Goal: Task Accomplishment & Management: Manage account settings

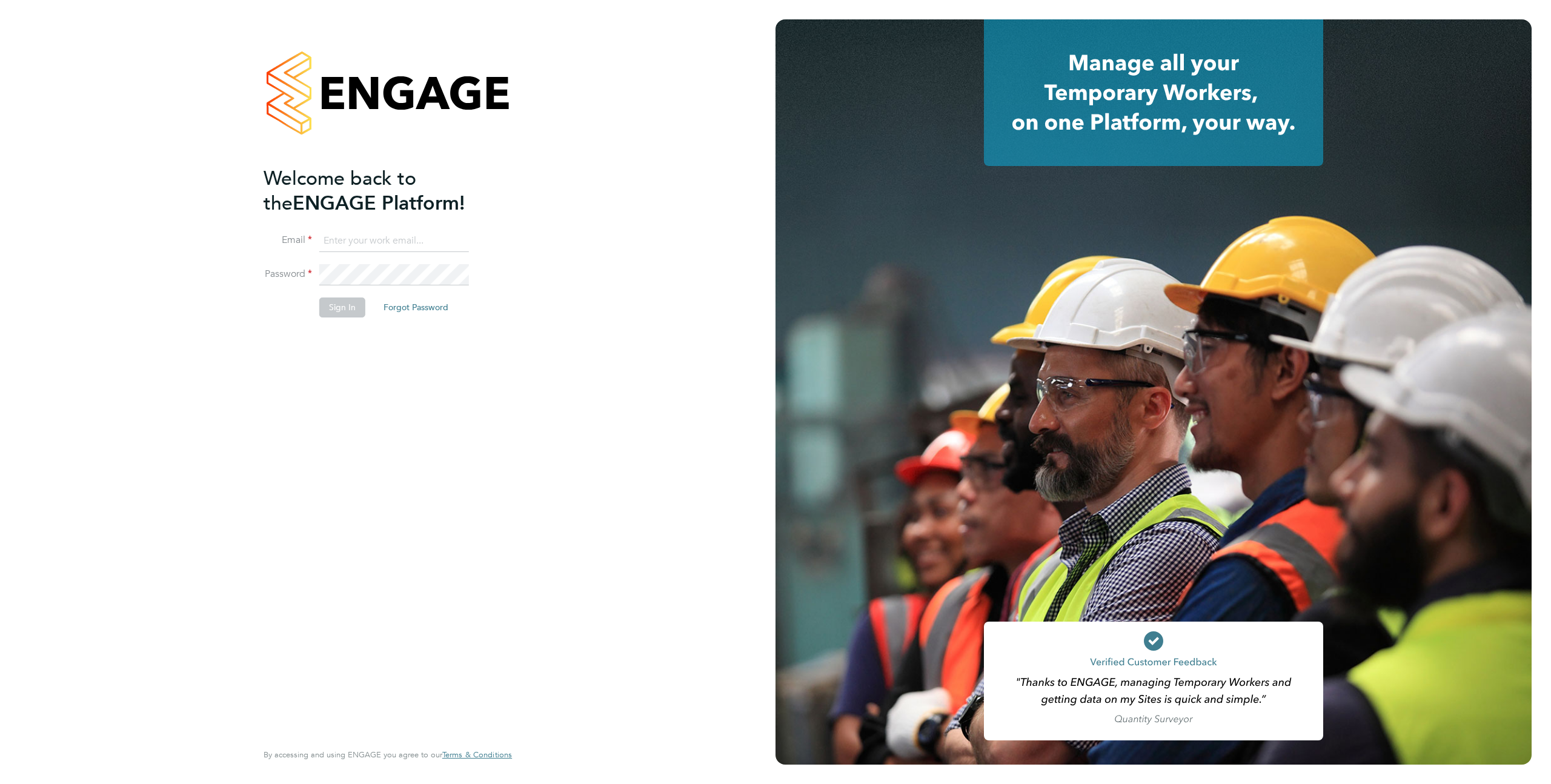
click at [377, 236] on input at bounding box center [394, 240] width 150 height 22
type input "supportuser4@engagetech.com"
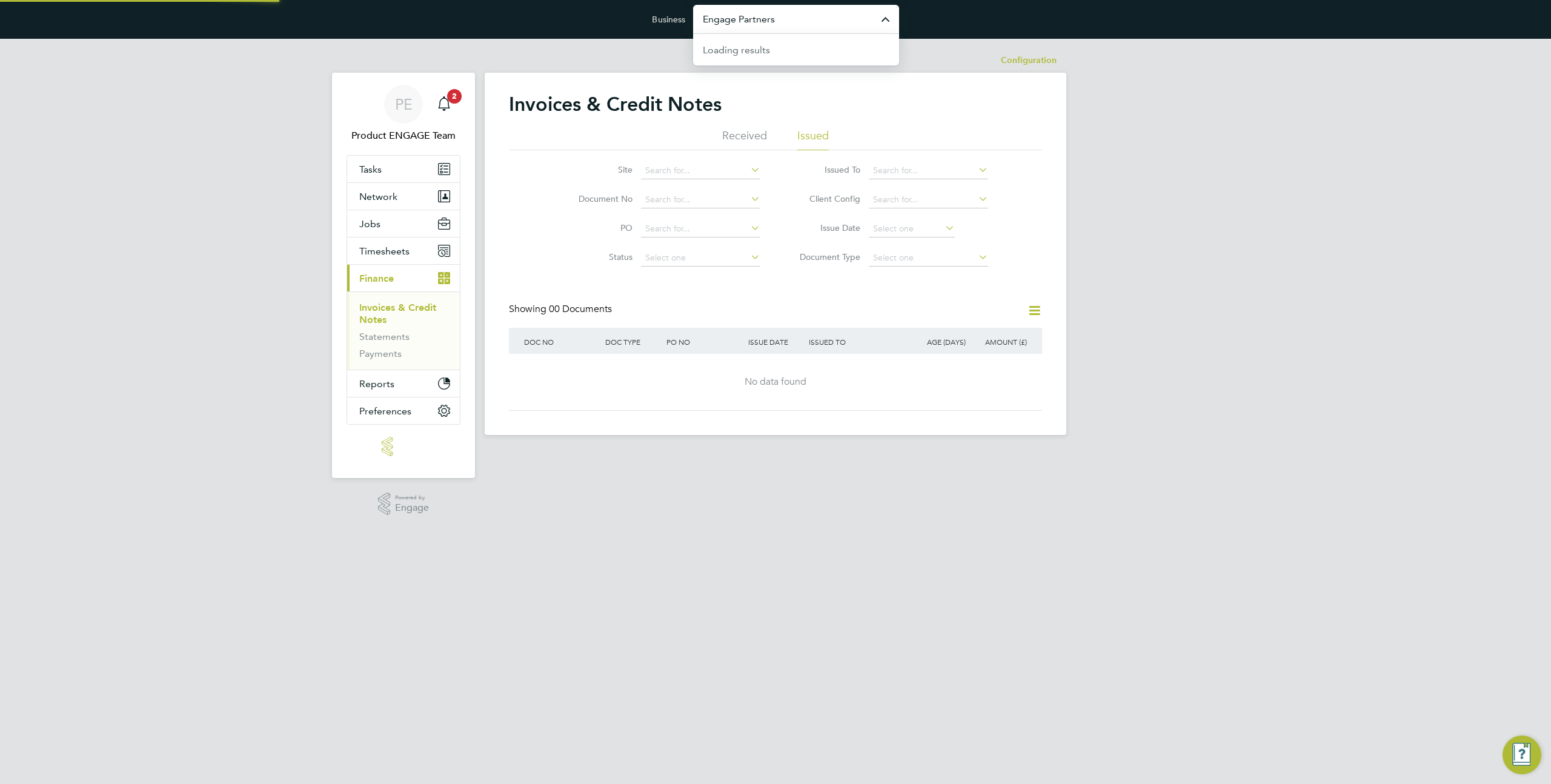
click at [767, 12] on input "Engage Partners" at bounding box center [796, 19] width 206 height 28
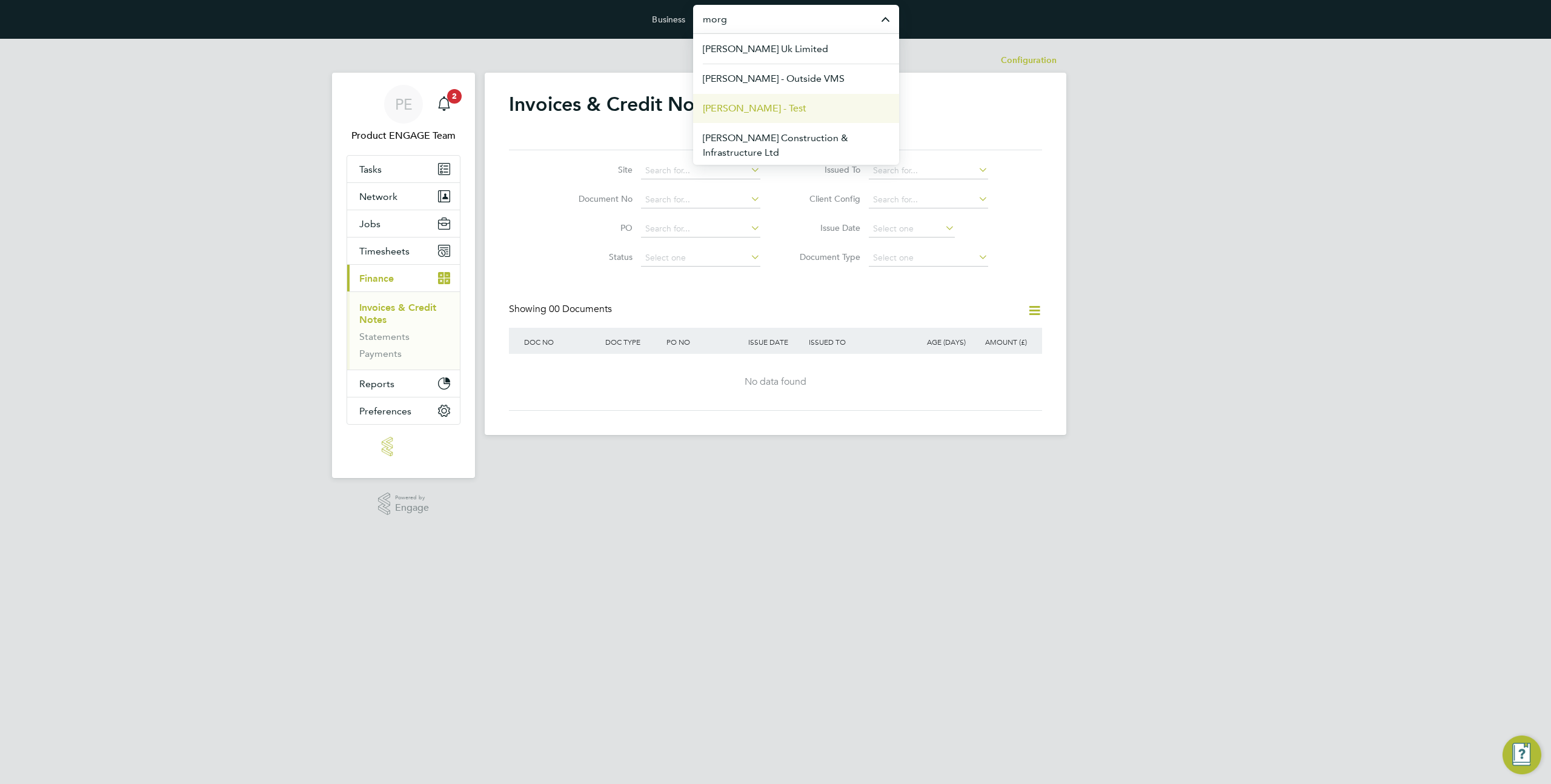
click at [778, 110] on span "[PERSON_NAME] - Test" at bounding box center [755, 109] width 103 height 15
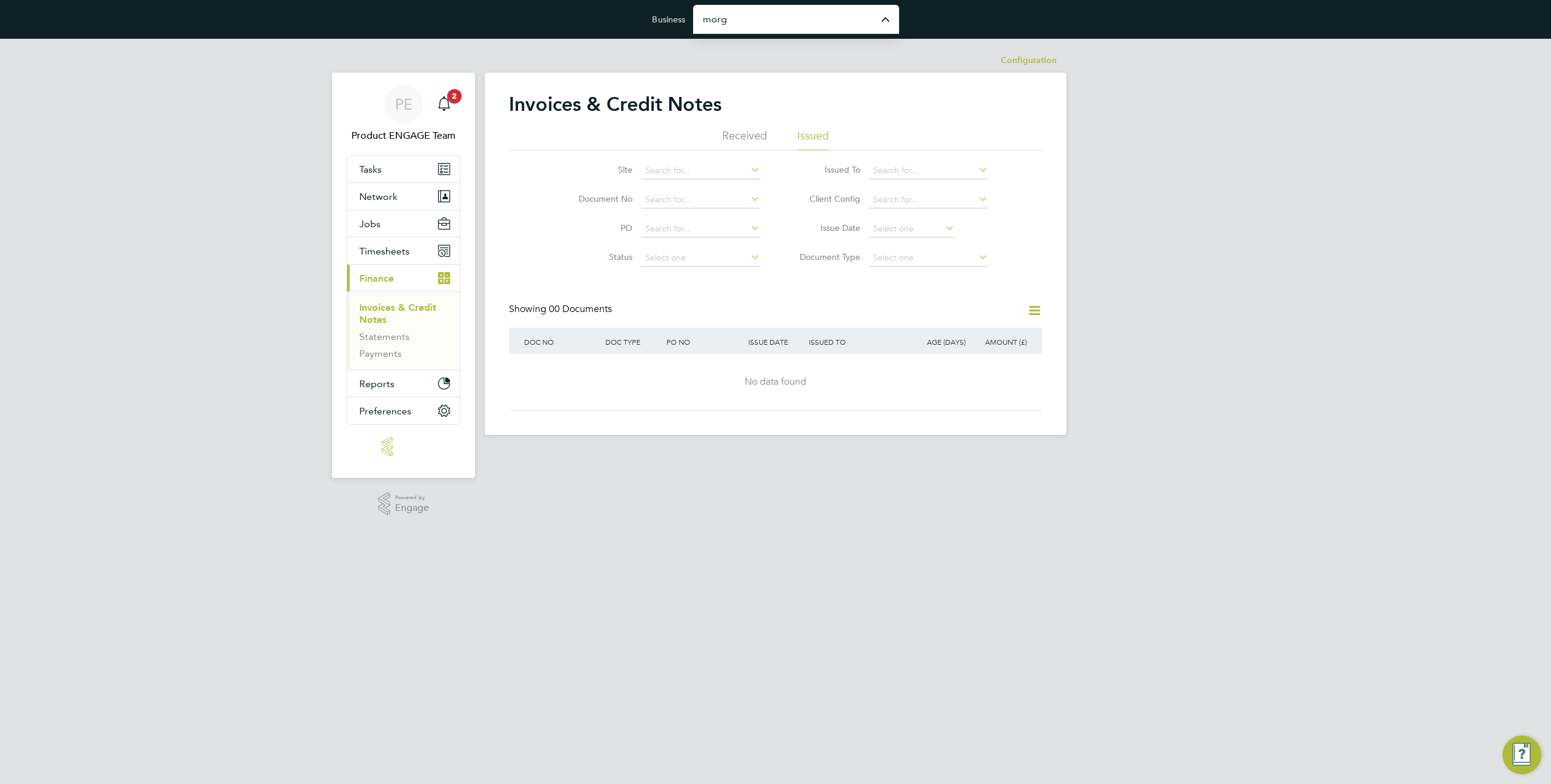
type input "[PERSON_NAME] - Test"
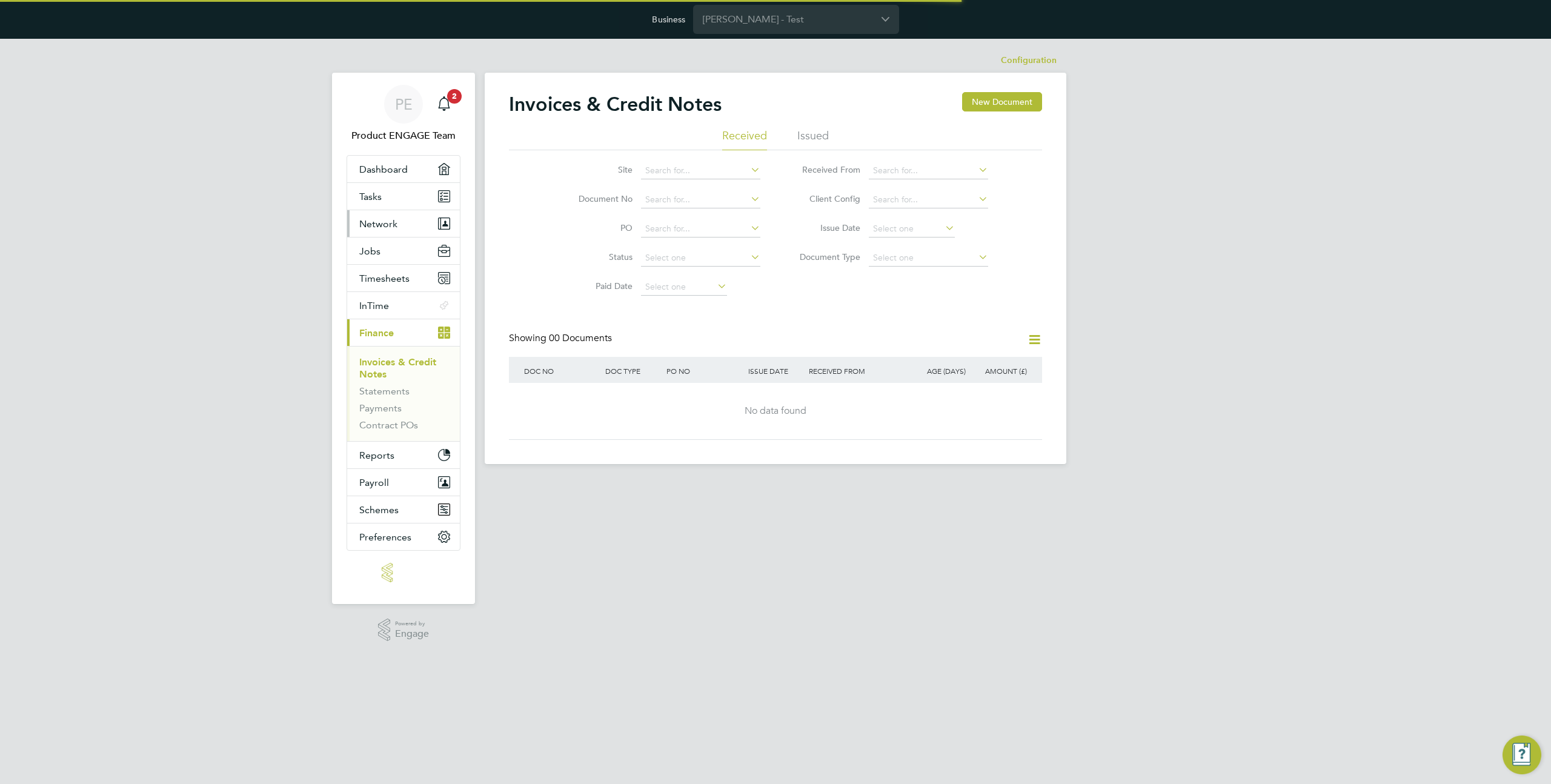
click at [400, 226] on button "Network" at bounding box center [403, 224] width 112 height 27
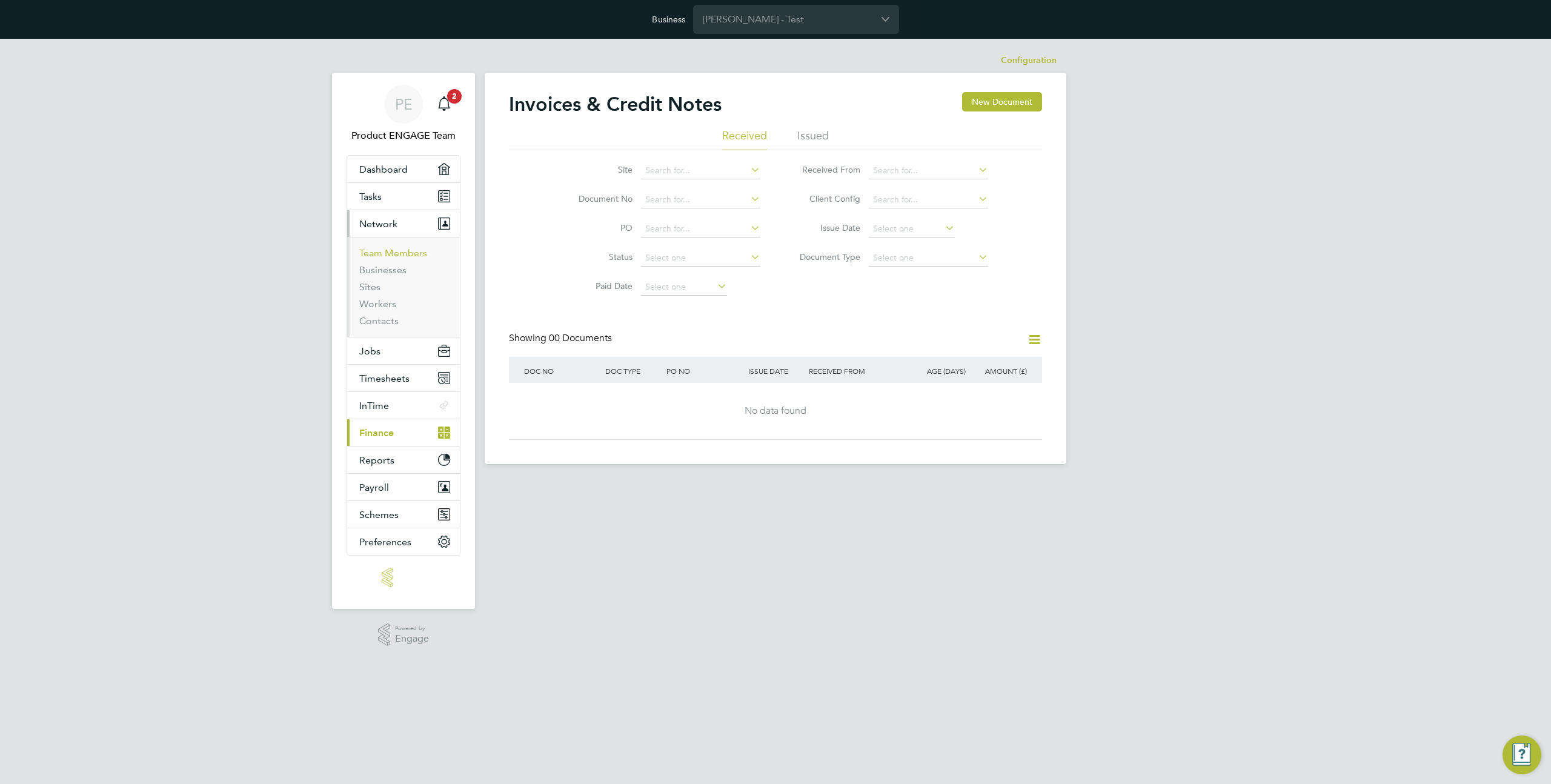
click at [403, 258] on link "Team Members" at bounding box center [393, 252] width 68 height 11
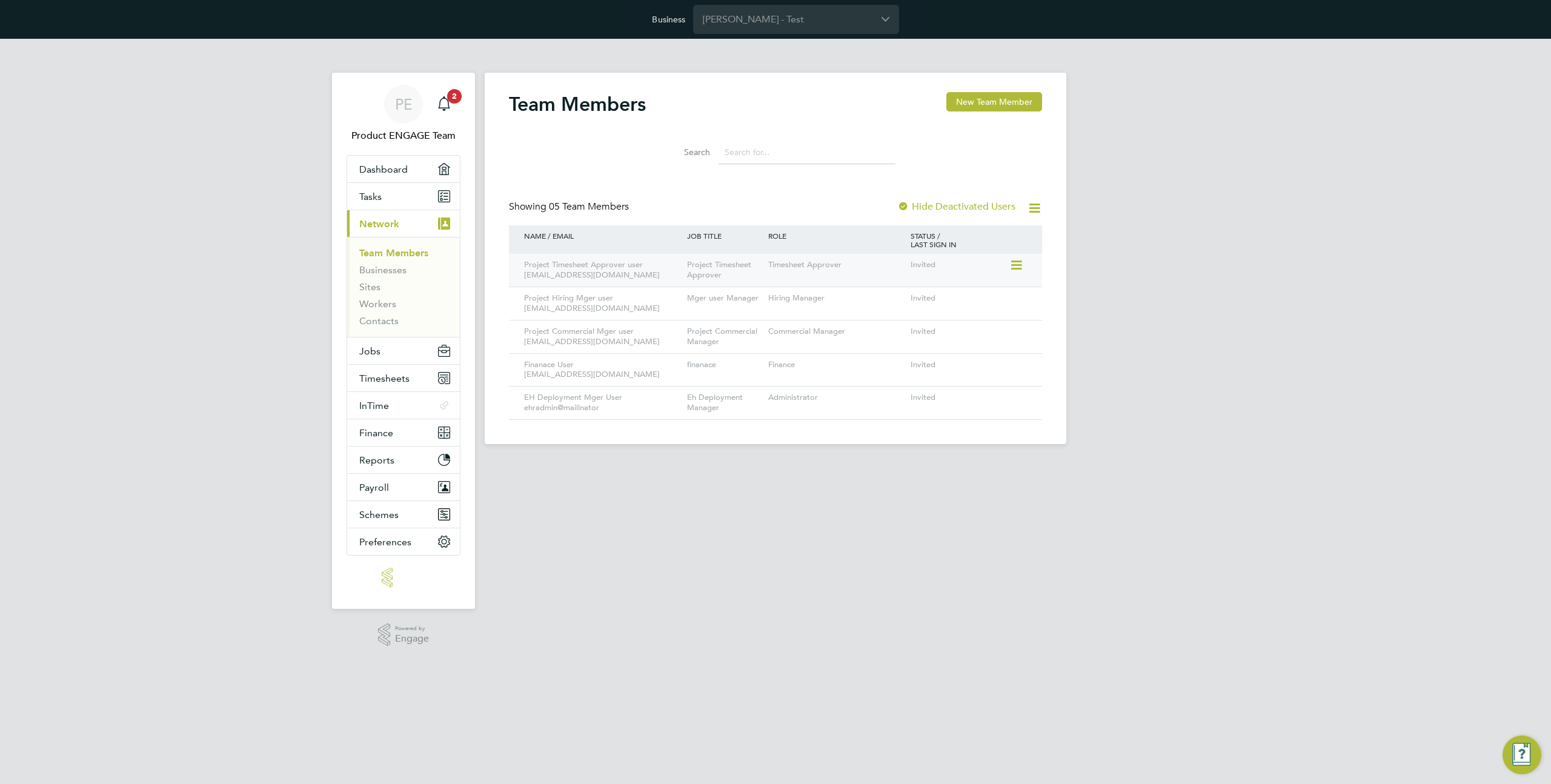
click at [1029, 264] on div at bounding box center [1020, 264] width 21 height 21
click at [1021, 264] on icon at bounding box center [1016, 266] width 12 height 15
click at [1119, 254] on div "PE Product ENGAGE Team Notifications 2 Applications: Dashboard Tasks Current pa…" at bounding box center [776, 251] width 1551 height 425
click at [737, 14] on input "Morgan Sindall - Test" at bounding box center [796, 19] width 206 height 28
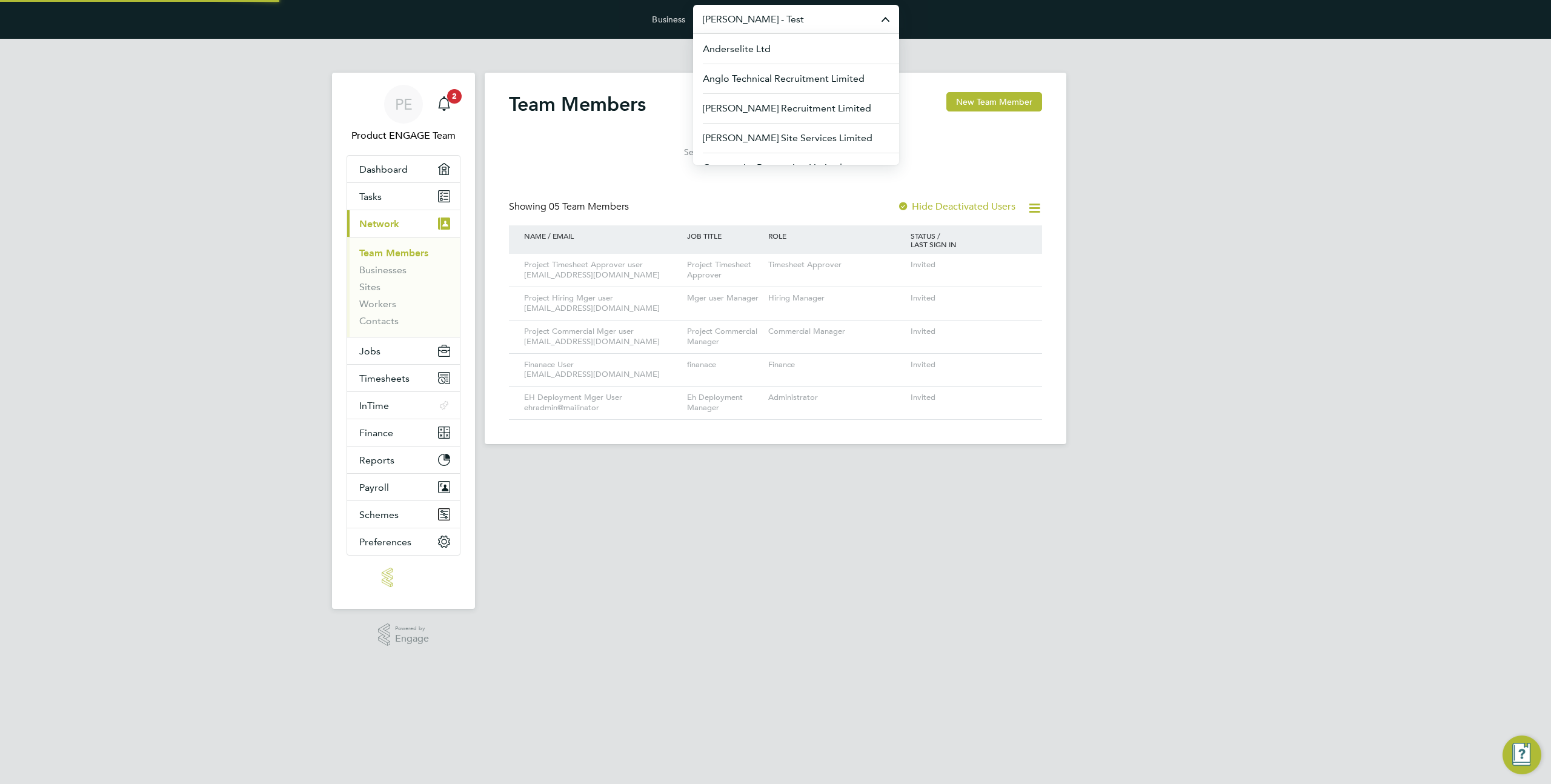
click at [737, 14] on input "Morgan Sindall - Test" at bounding box center [796, 19] width 206 height 28
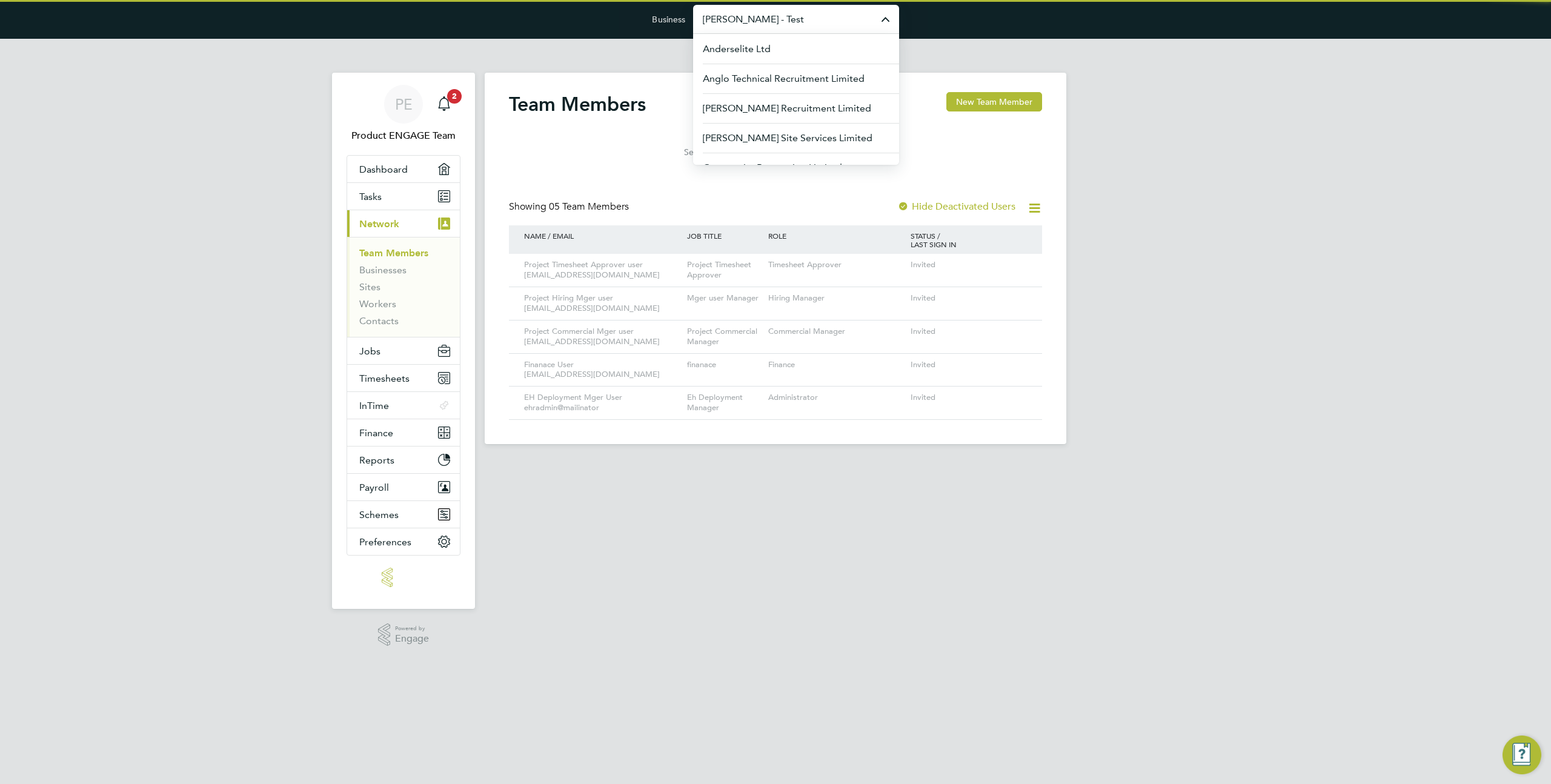
click at [781, 19] on input "[PERSON_NAME] - Test" at bounding box center [796, 19] width 206 height 28
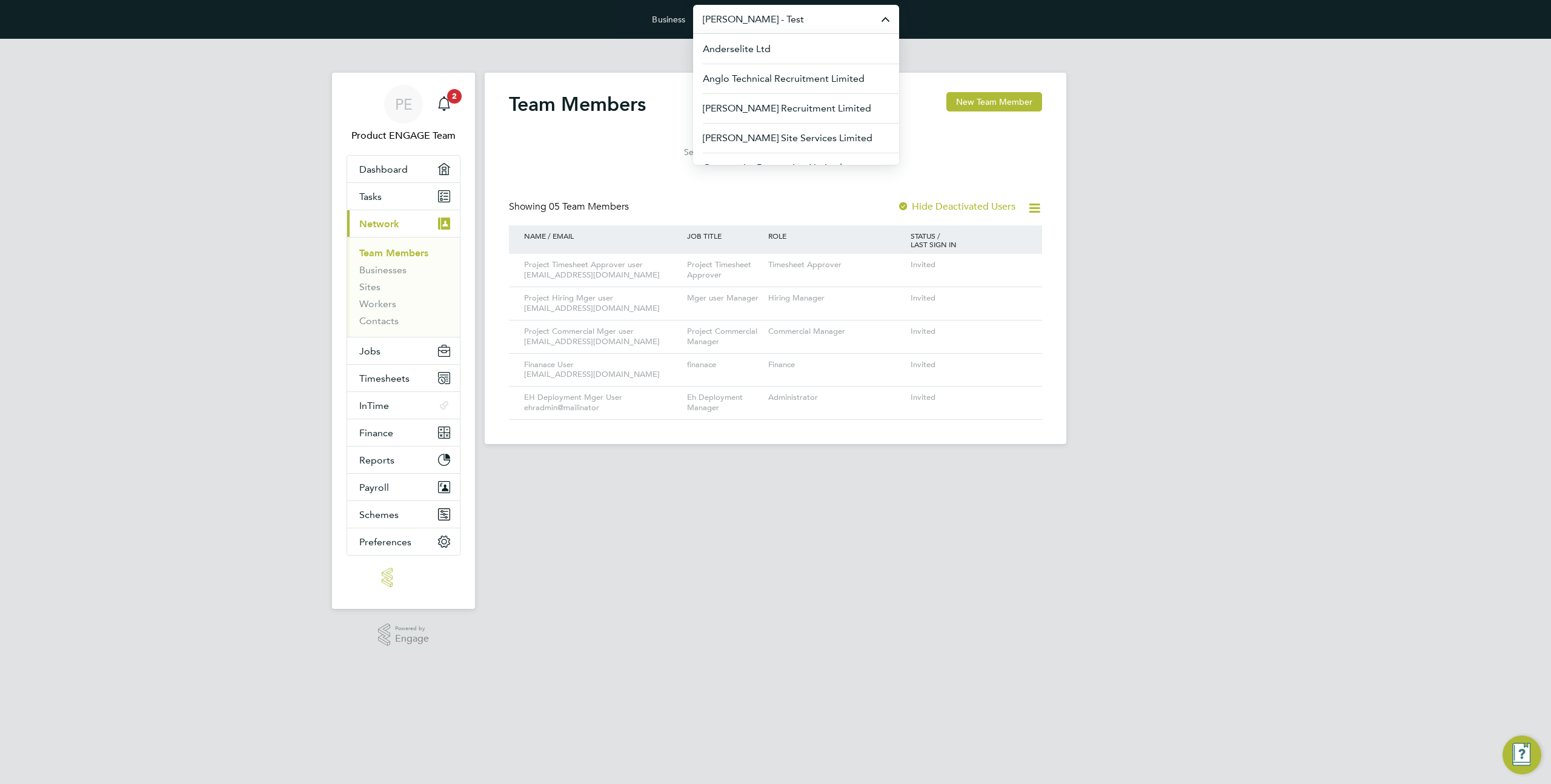
click at [781, 19] on input "[PERSON_NAME] - Test" at bounding box center [796, 19] width 206 height 28
click at [781, 19] on input "Morgan Sindall - Test" at bounding box center [796, 19] width 206 height 28
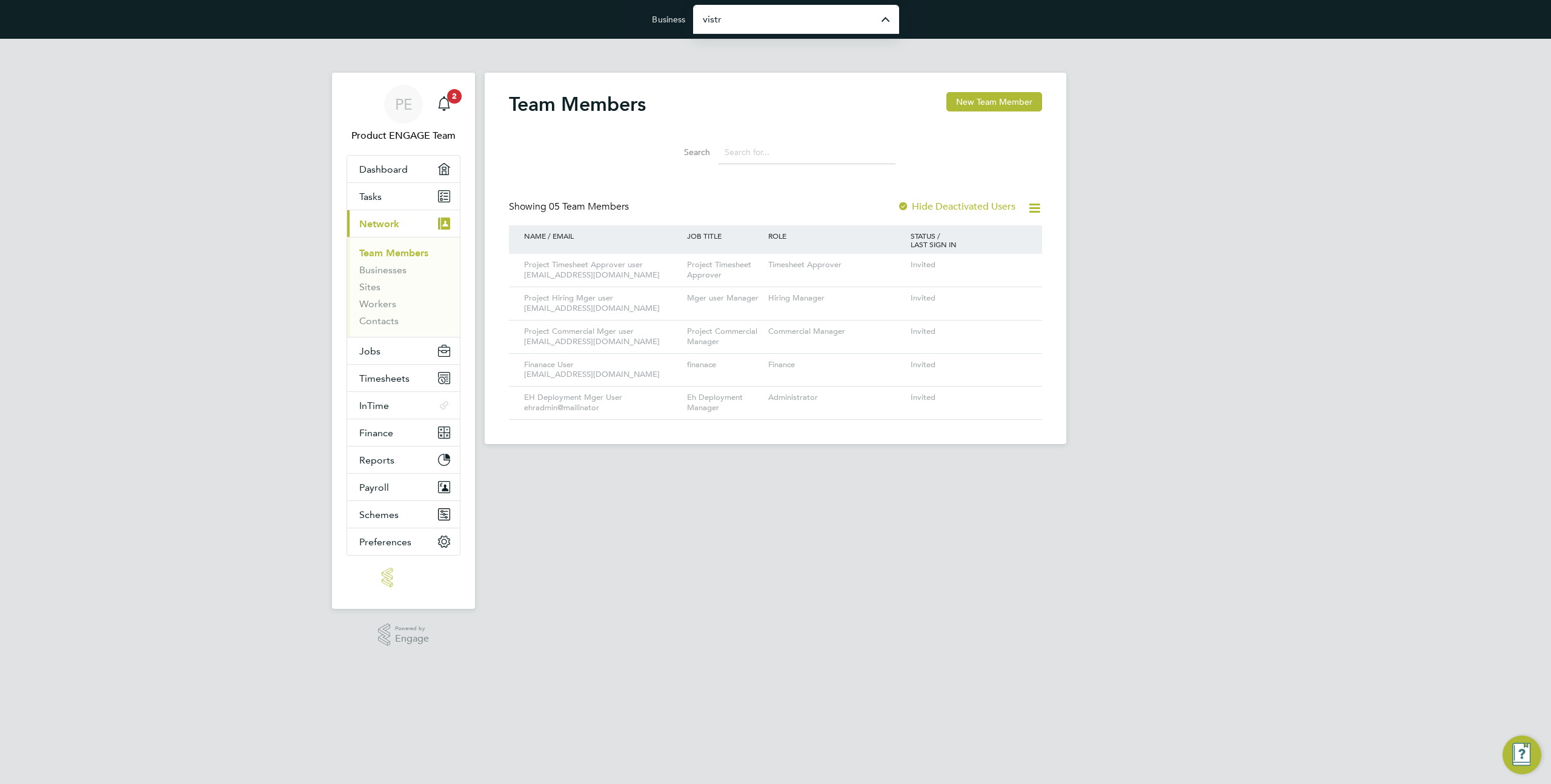
type input "Vistry Group Plc"
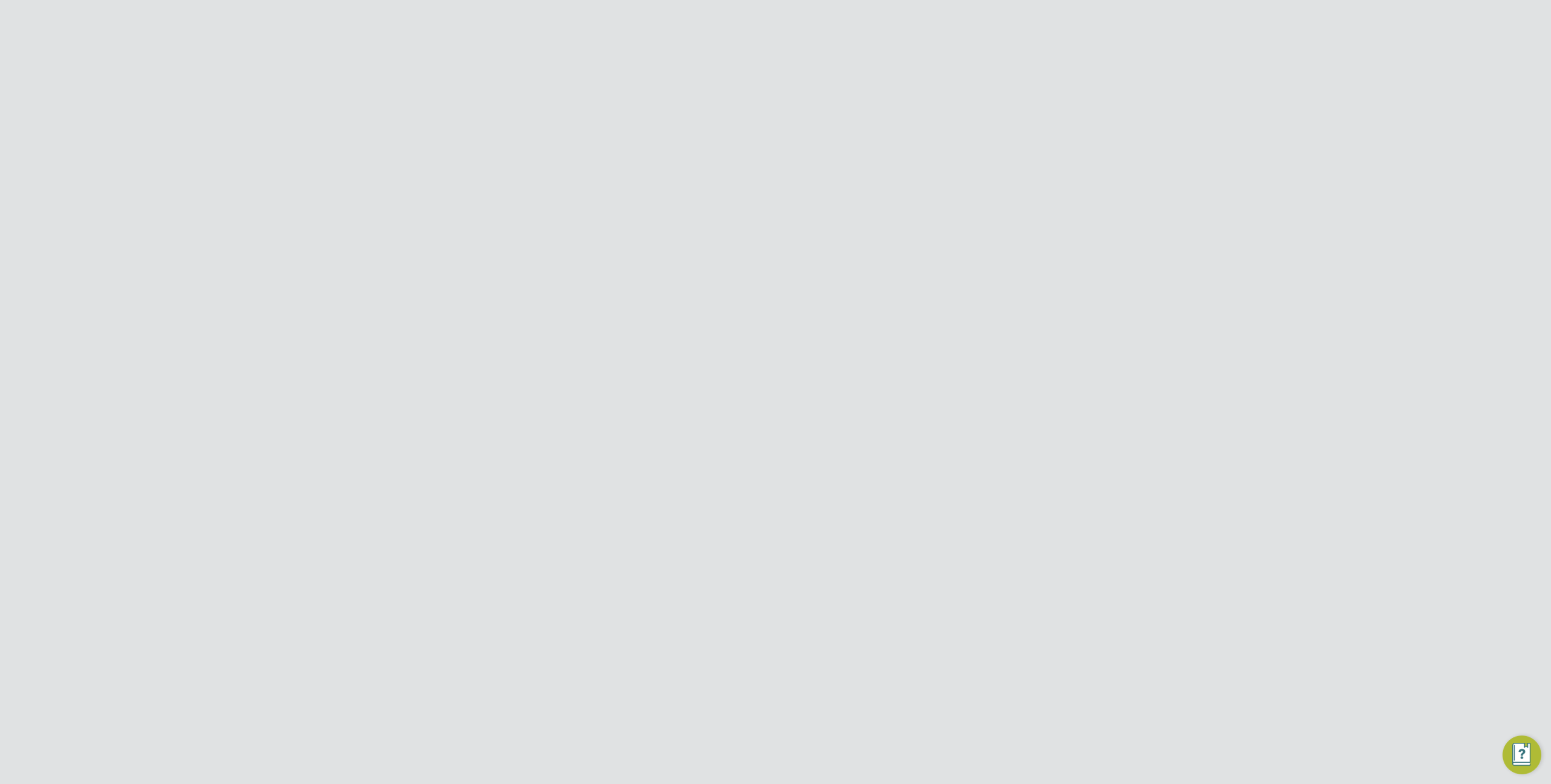
click at [730, 148] on input at bounding box center [808, 152] width 177 height 24
type input "admi"
click at [1011, 344] on icon at bounding box center [1016, 352] width 12 height 15
click at [1139, 310] on div "PE Product ENGAGE Team Notifications 2 Applications: Dashboard Tasks Current pa…" at bounding box center [776, 385] width 1551 height 693
click at [1018, 301] on icon at bounding box center [1016, 309] width 12 height 15
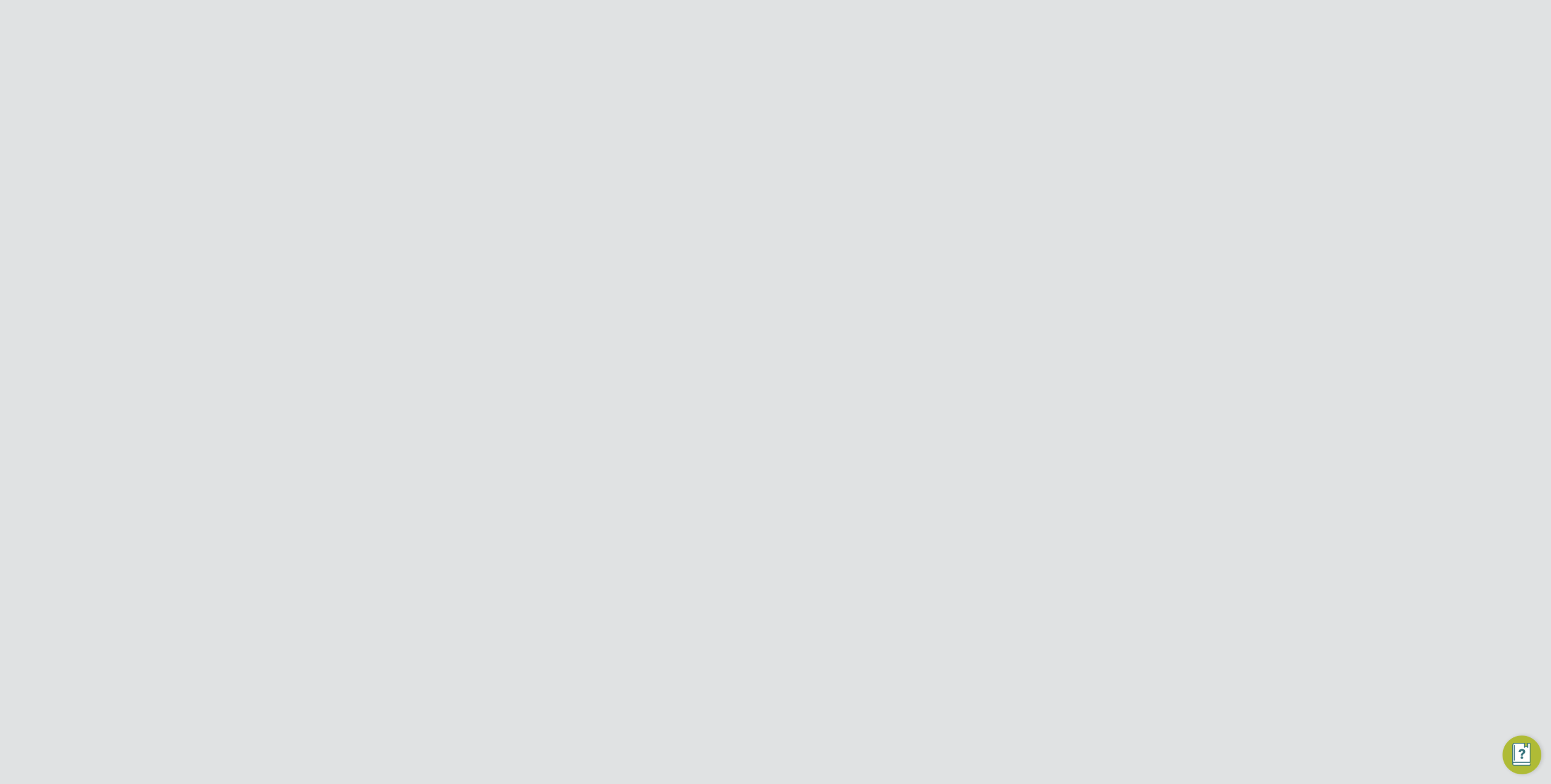
click at [920, 457] on li "Impersonate" at bounding box center [949, 453] width 146 height 17
click at [778, 19] on input "Vistry Group Plc" at bounding box center [796, 19] width 206 height 28
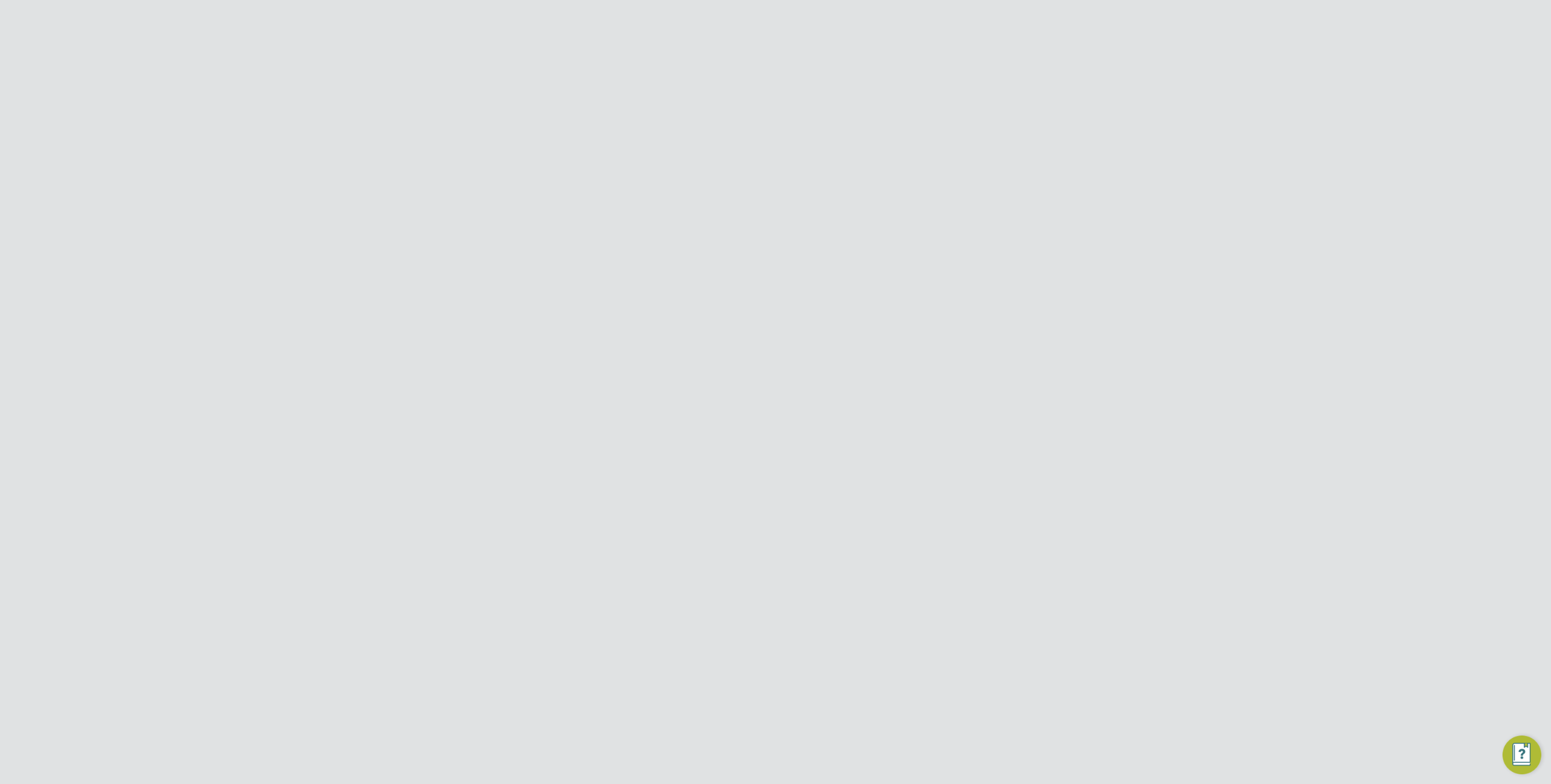
click at [782, 62] on span "Morgan Sindall - Test" at bounding box center [755, 58] width 103 height 15
type input "Morgan Sindall - Test"
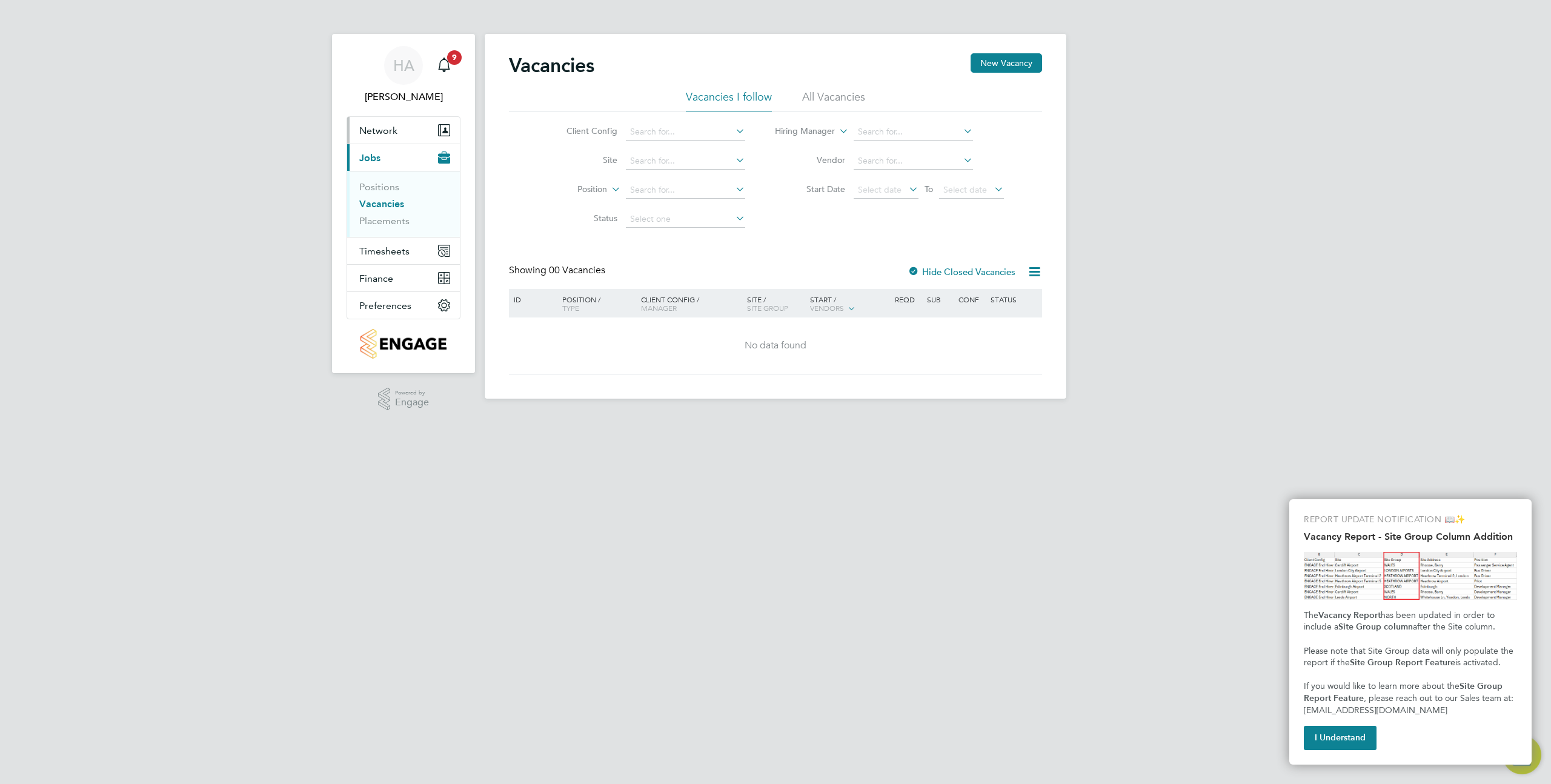
click at [382, 125] on span "Network" at bounding box center [378, 130] width 38 height 11
click at [386, 164] on link "Team Members" at bounding box center [393, 159] width 68 height 11
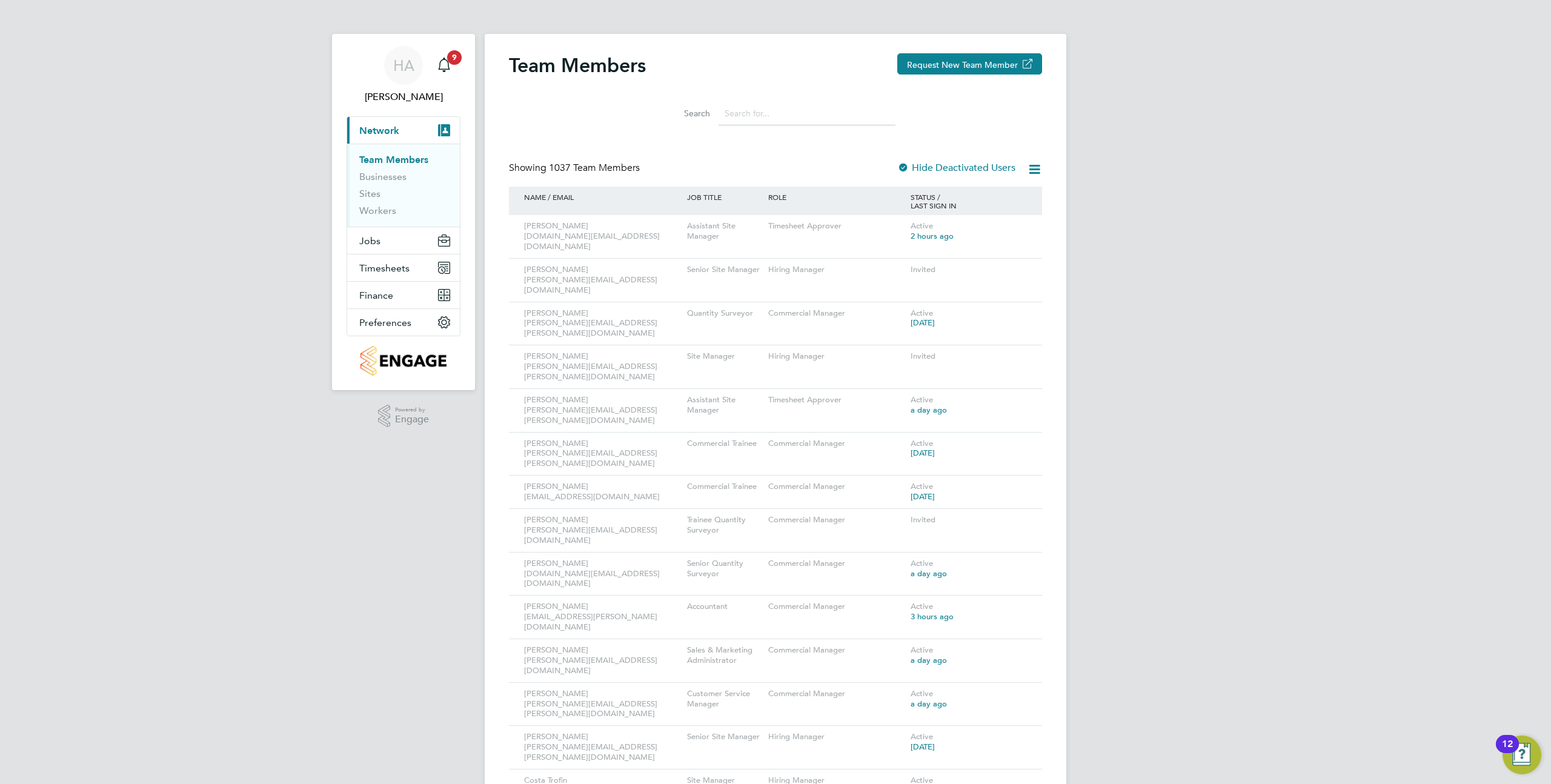
click at [1037, 175] on icon at bounding box center [1034, 169] width 15 height 15
click at [1019, 230] on icon at bounding box center [1016, 227] width 12 height 15
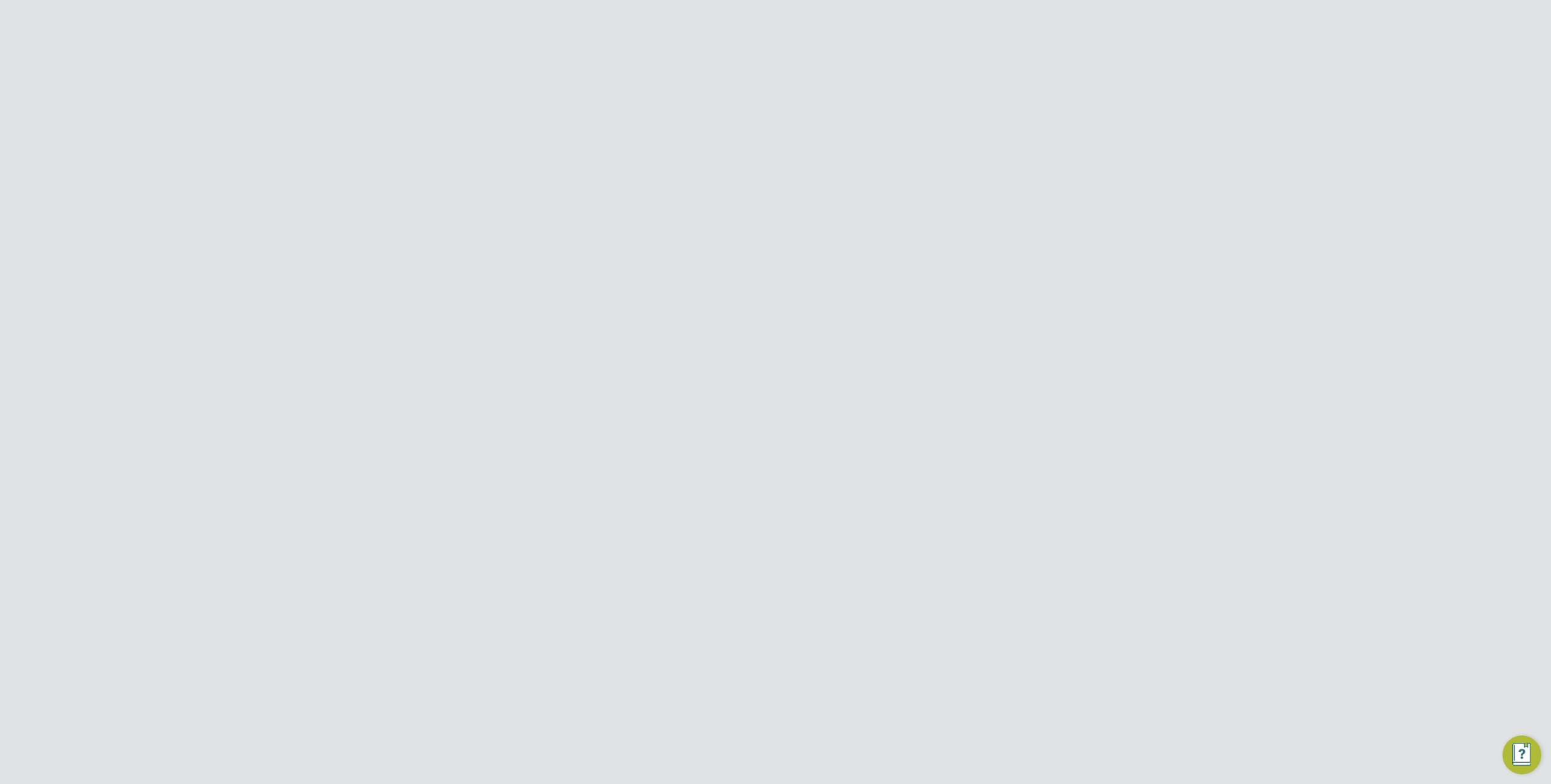
click at [1014, 399] on icon at bounding box center [1016, 398] width 12 height 15
click at [902, 533] on li "Impersonate" at bounding box center [949, 535] width 146 height 17
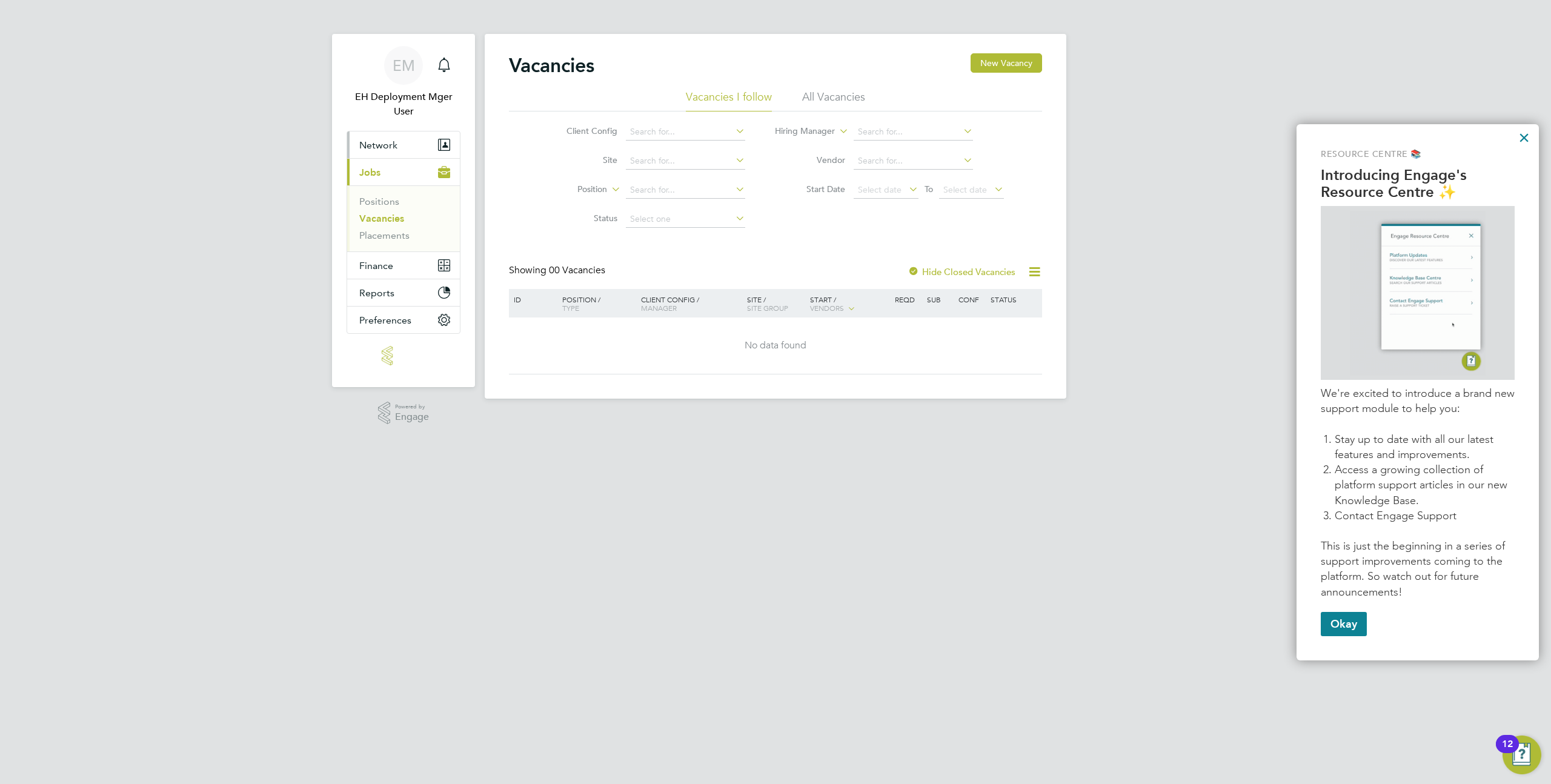
click at [398, 139] on button "Network" at bounding box center [403, 145] width 112 height 27
click at [383, 175] on link "Team Members" at bounding box center [393, 173] width 68 height 11
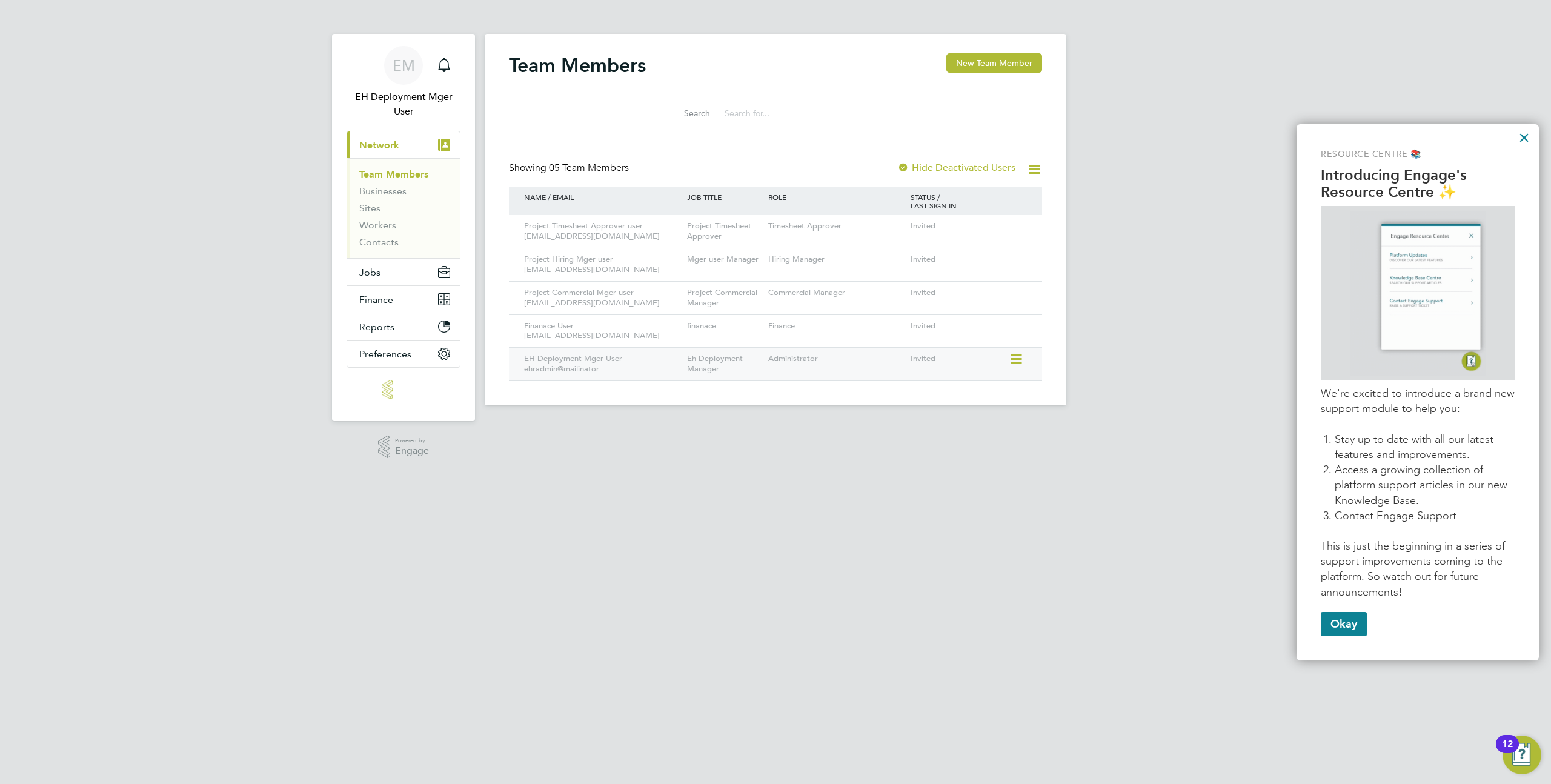
click at [1008, 359] on div "Invited" at bounding box center [959, 359] width 102 height 22
click at [1017, 359] on icon at bounding box center [1016, 359] width 12 height 15
click at [562, 425] on html "EM EH Deployment Mger User Notifications Applications: Current page: Network Te…" at bounding box center [776, 212] width 1551 height 425
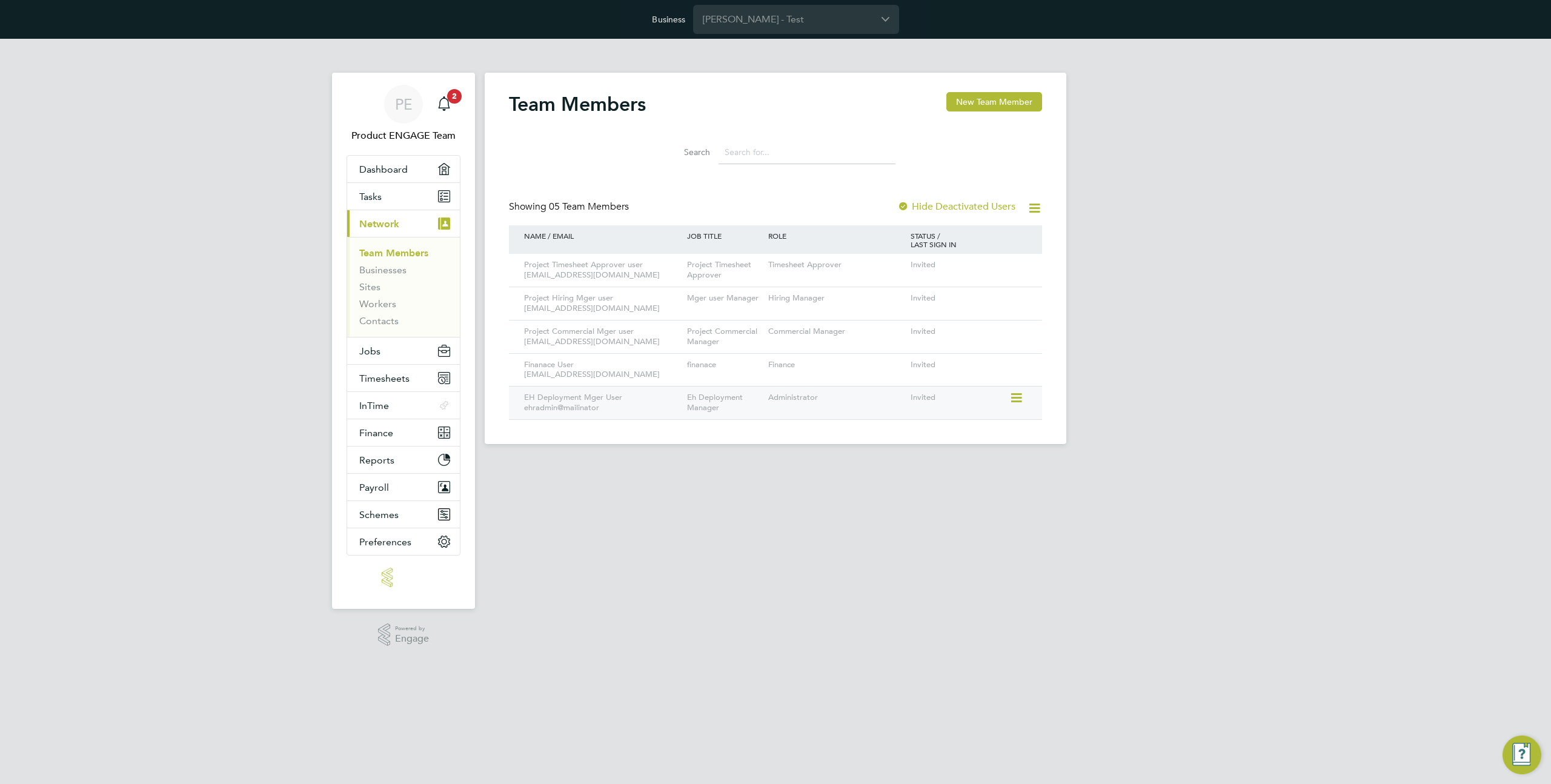
click at [1017, 402] on icon at bounding box center [1016, 398] width 12 height 15
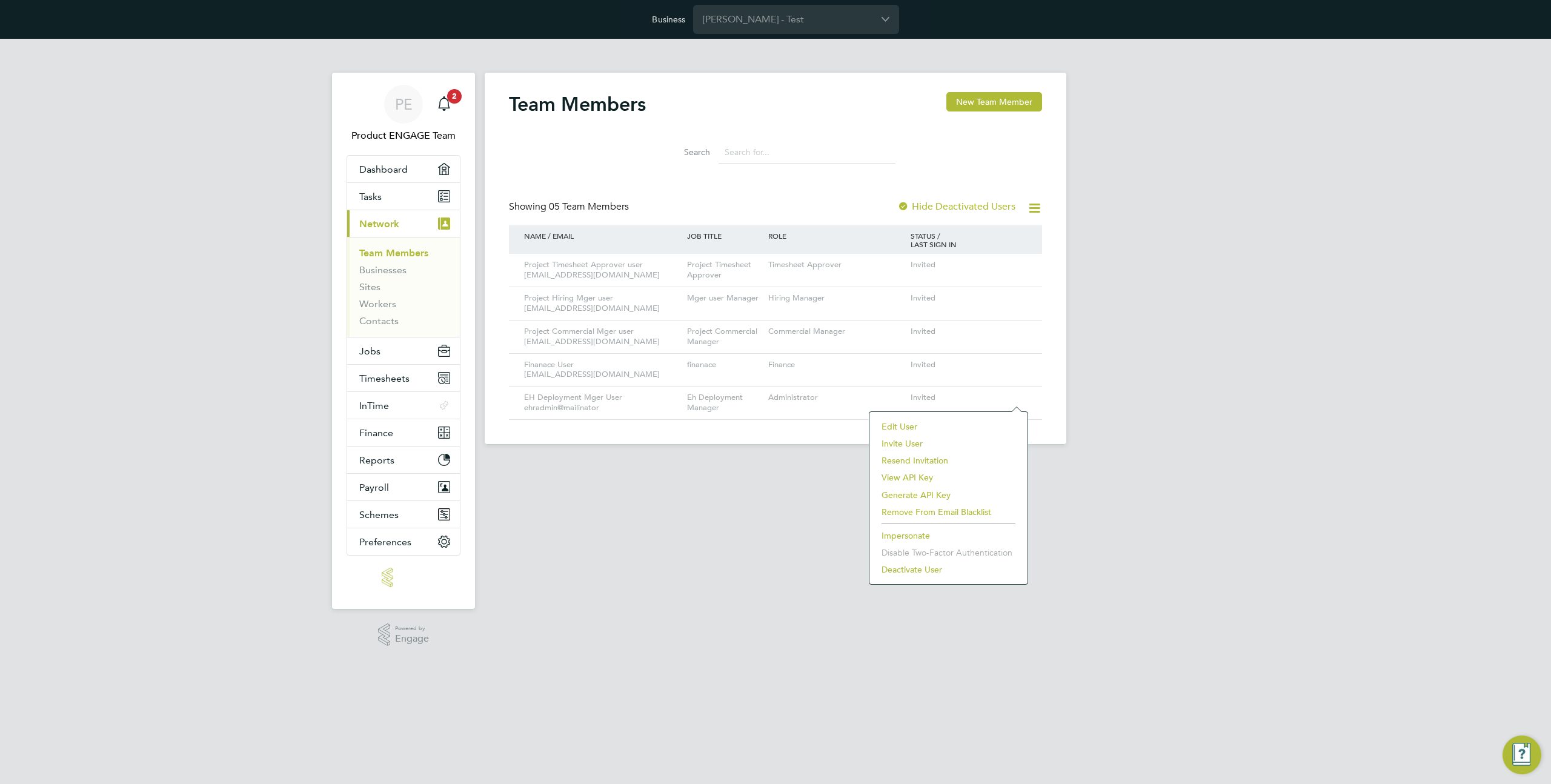
click at [917, 533] on li "Impersonate" at bounding box center [949, 535] width 146 height 17
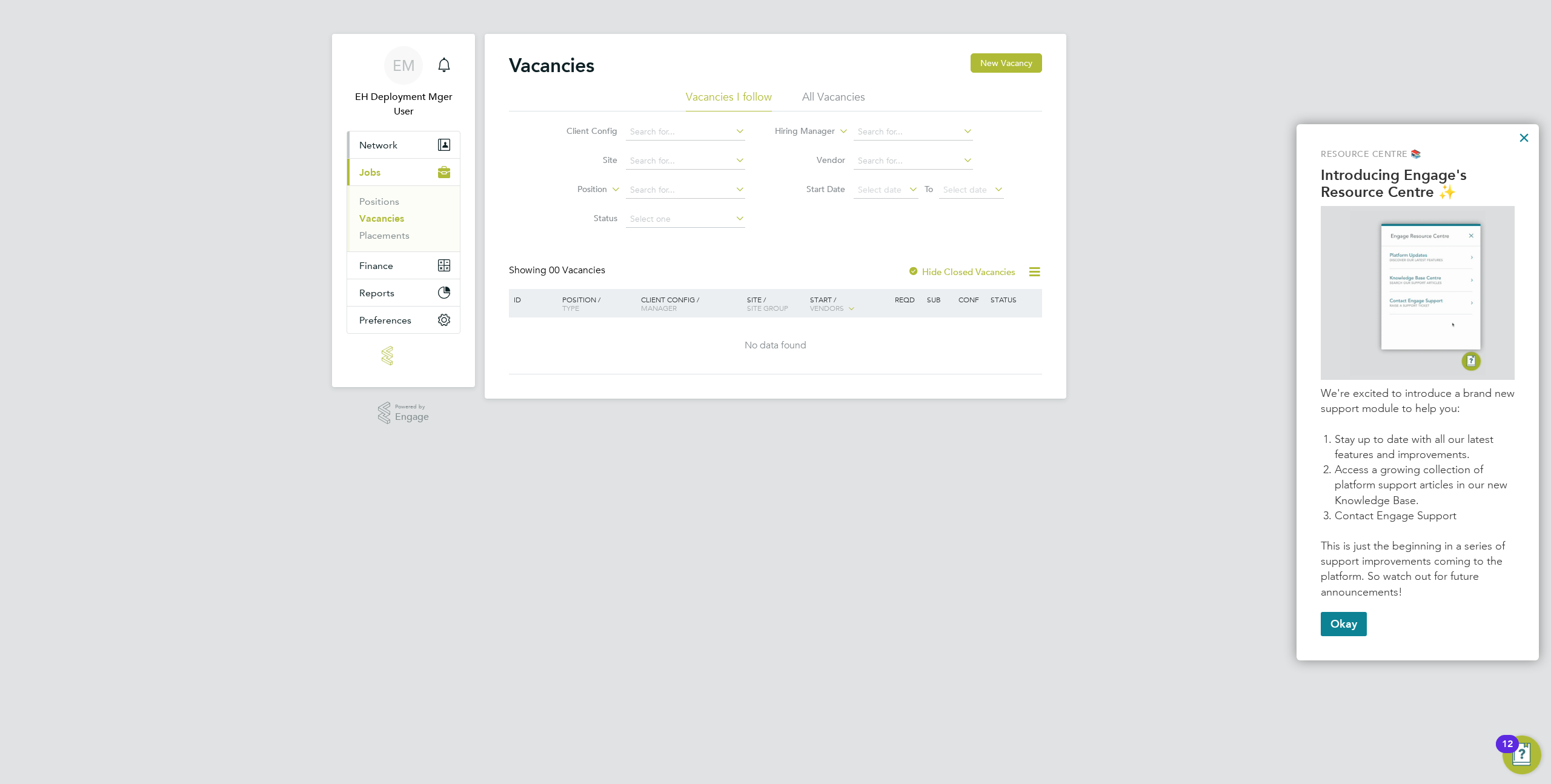
click at [397, 137] on button "Network" at bounding box center [403, 145] width 112 height 27
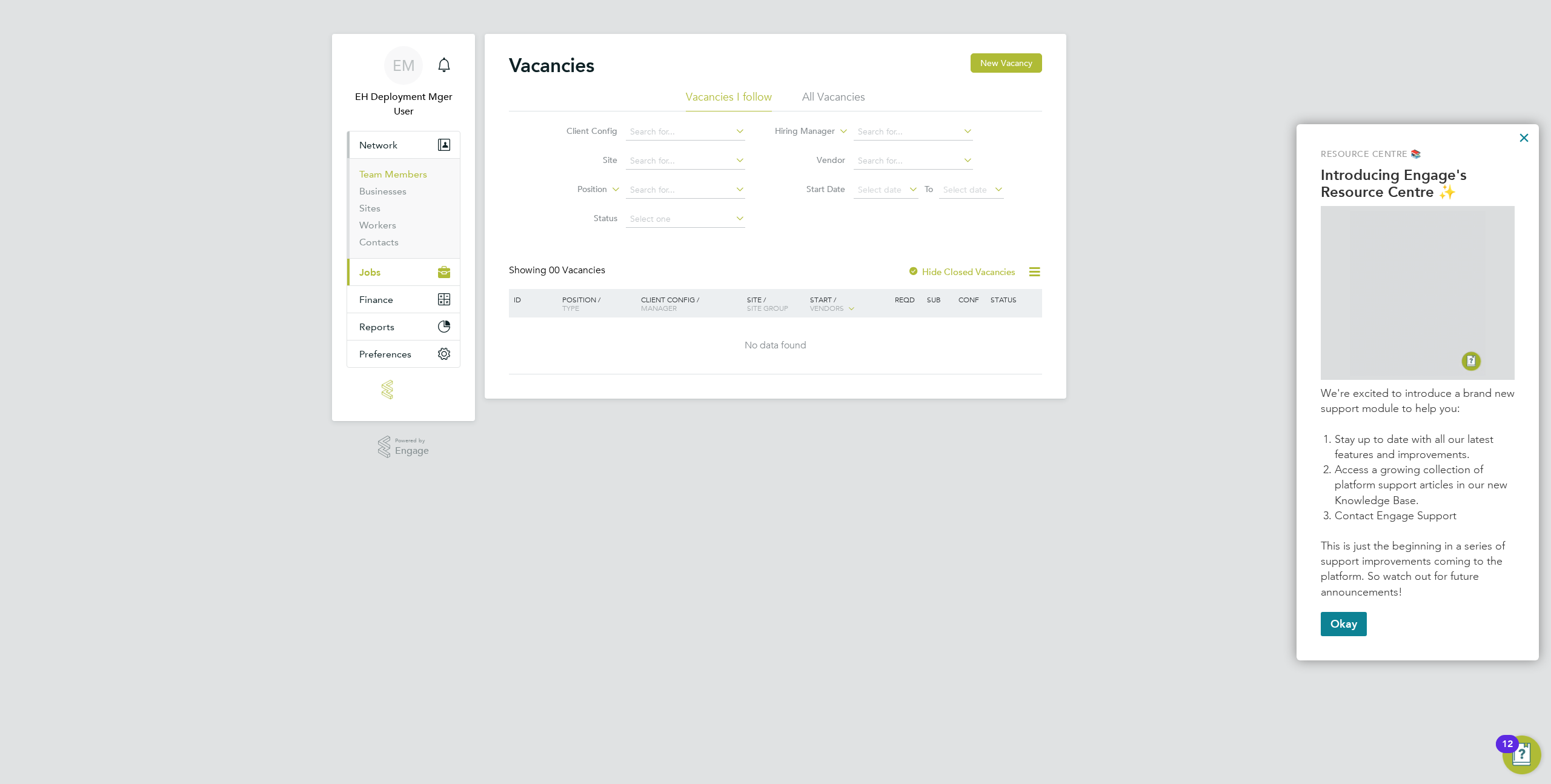
click at [386, 171] on link "Team Members" at bounding box center [393, 173] width 68 height 11
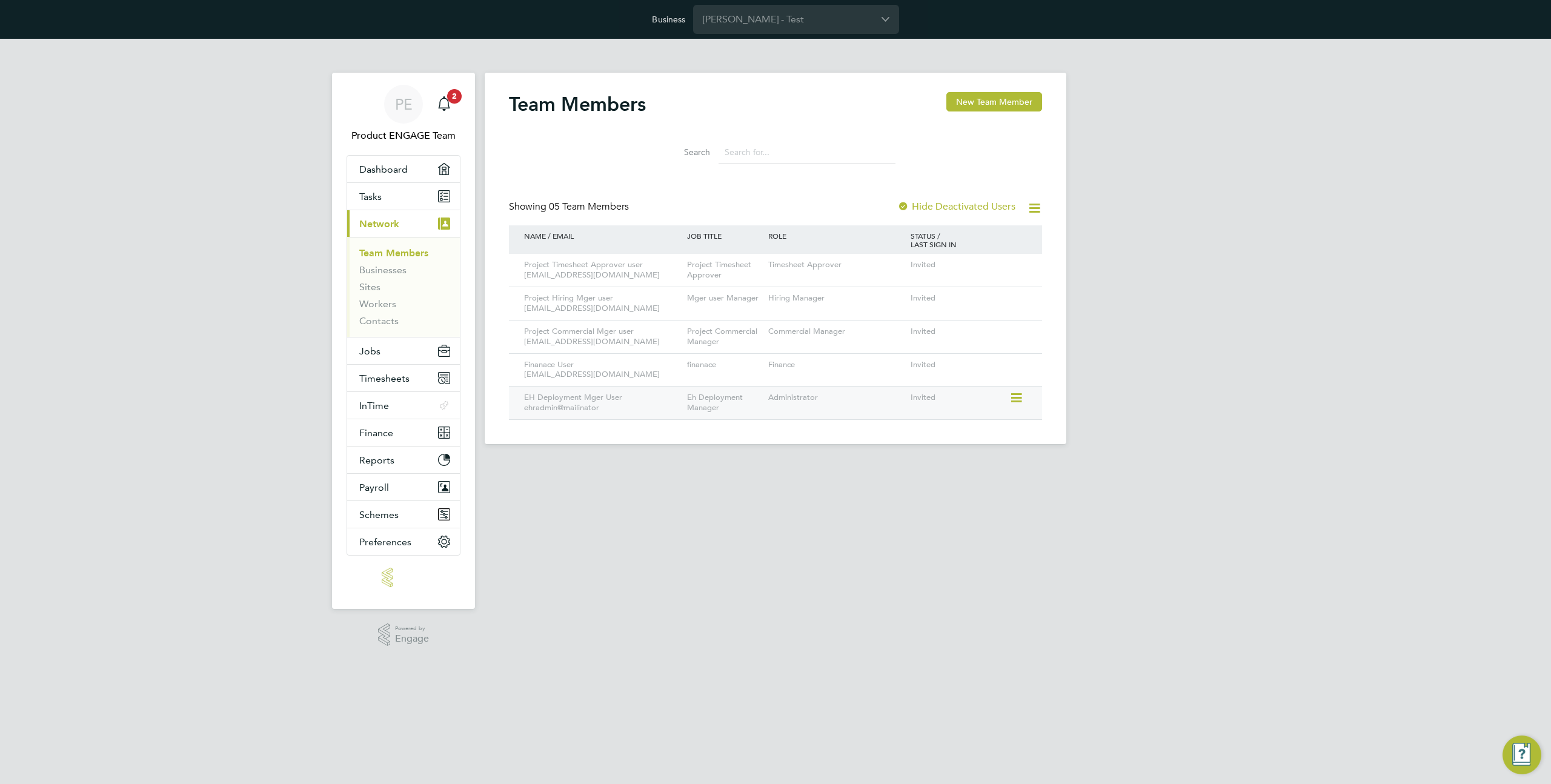
click at [1021, 398] on icon at bounding box center [1016, 398] width 12 height 15
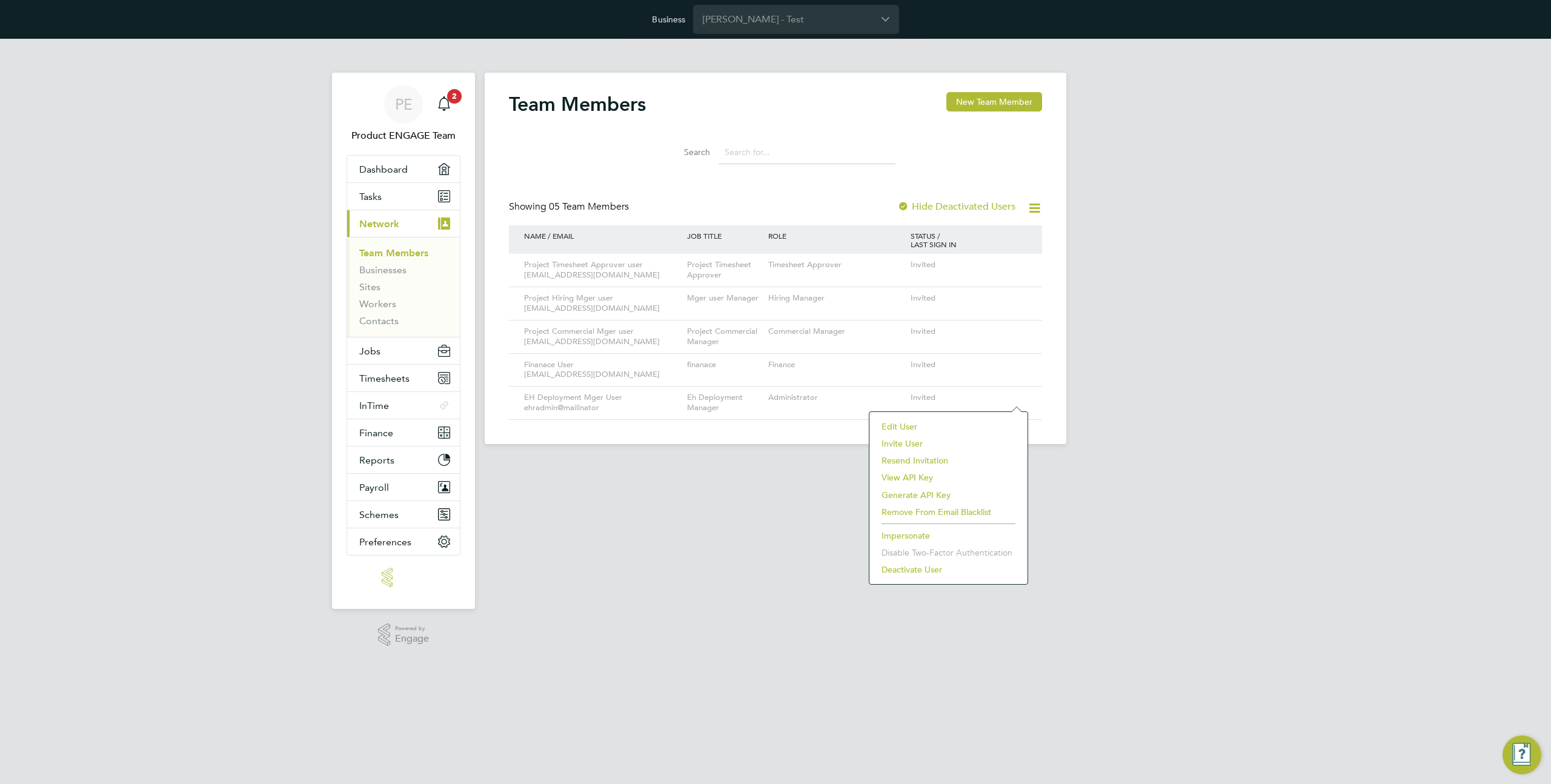
click at [913, 536] on li "Impersonate" at bounding box center [949, 535] width 146 height 17
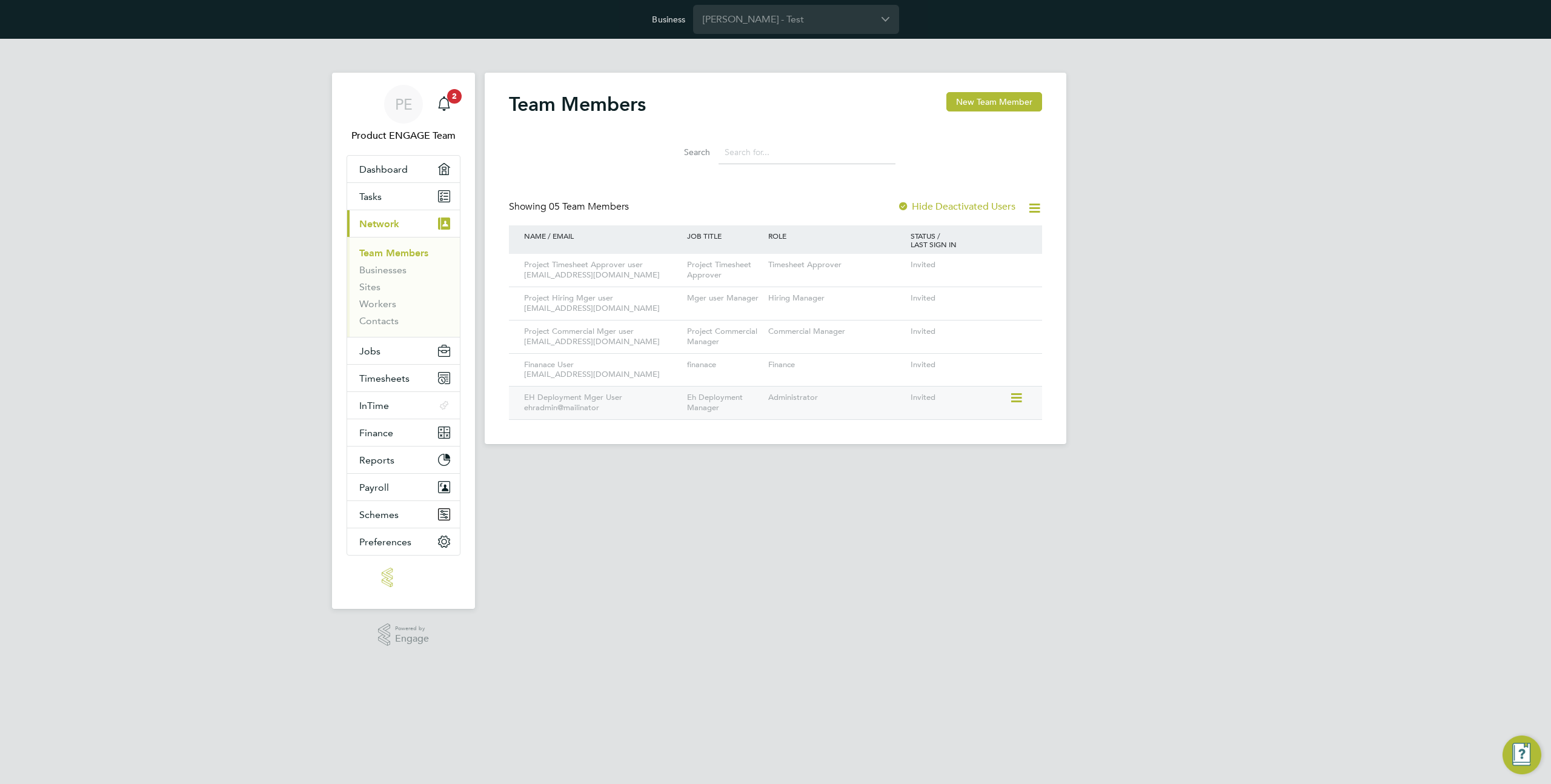
click at [1020, 399] on icon at bounding box center [1016, 398] width 12 height 15
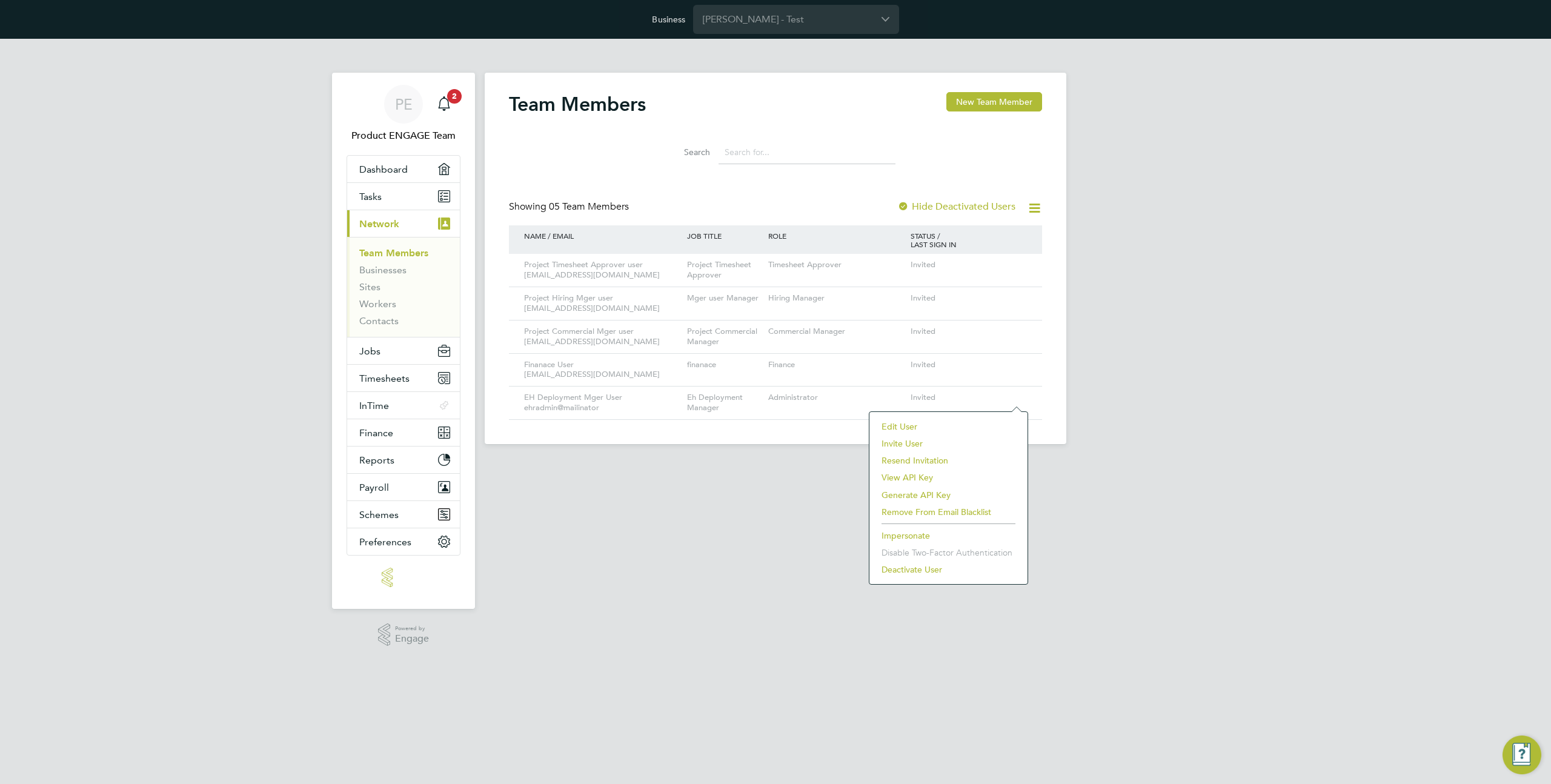
click at [907, 540] on li "Impersonate" at bounding box center [949, 535] width 146 height 17
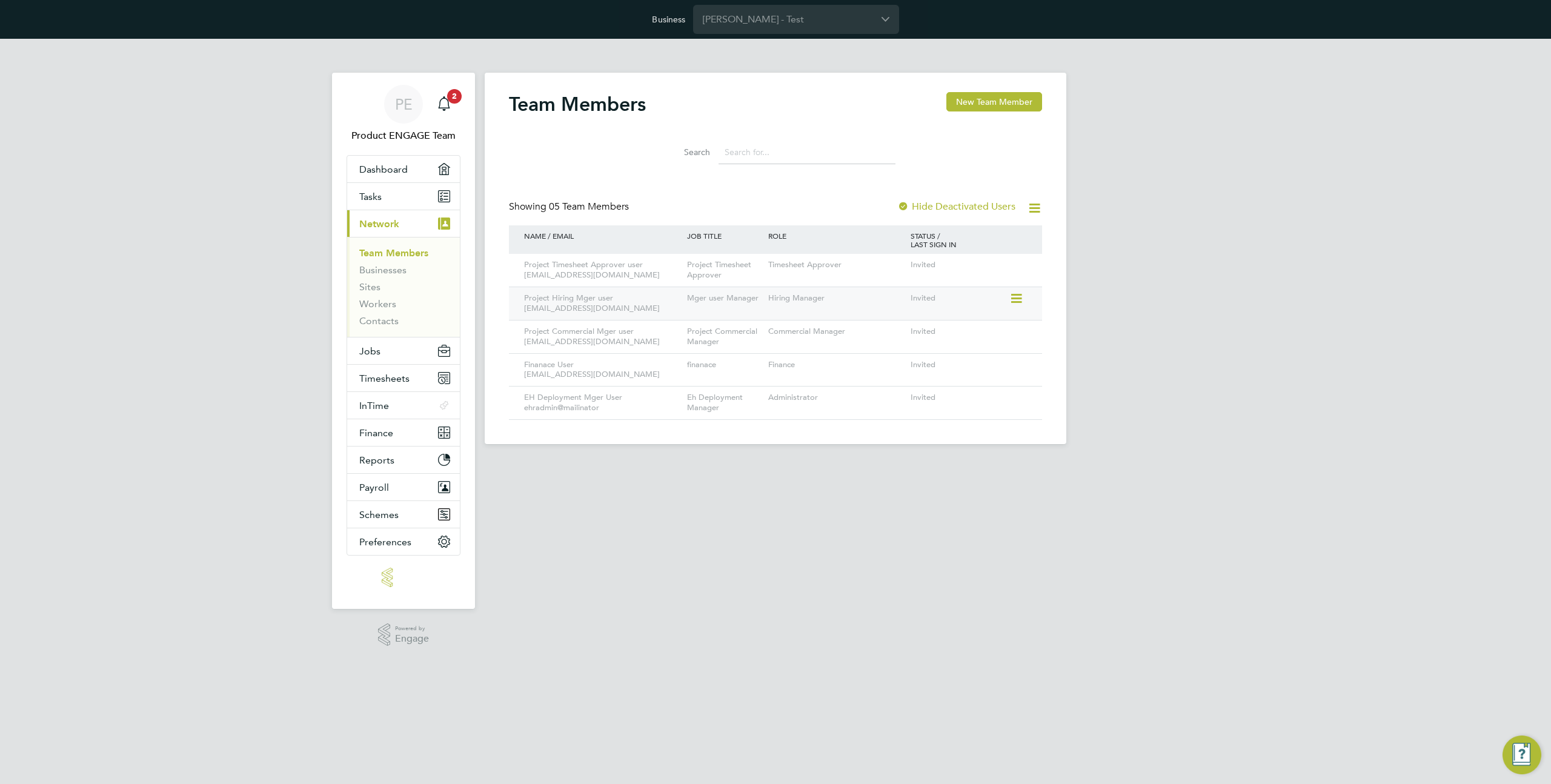
click at [1022, 301] on icon at bounding box center [1016, 299] width 12 height 15
click at [916, 324] on li "Edit User" at bounding box center [949, 326] width 146 height 17
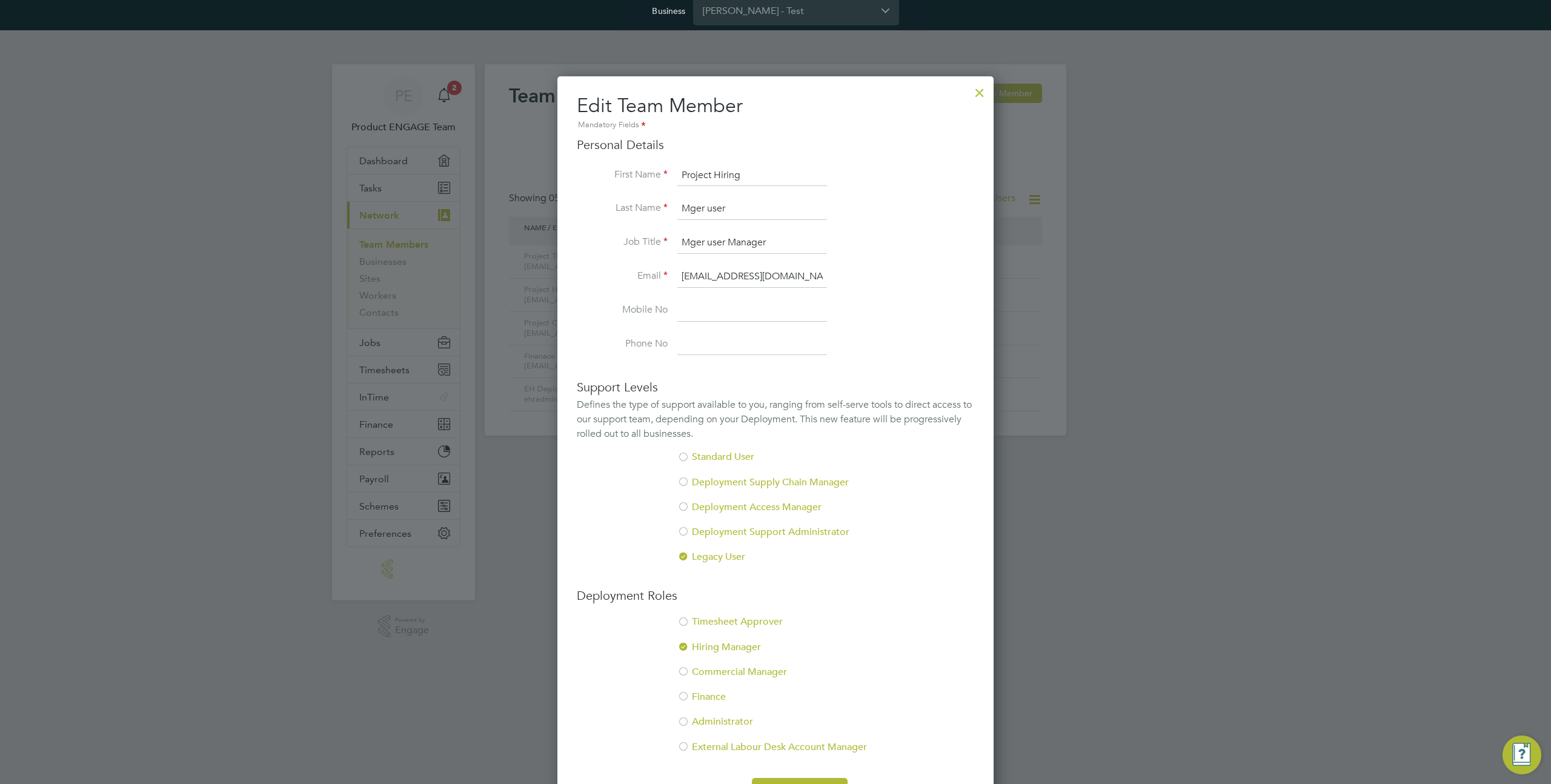
scroll to position [8, 0]
click at [977, 87] on div at bounding box center [979, 90] width 22 height 22
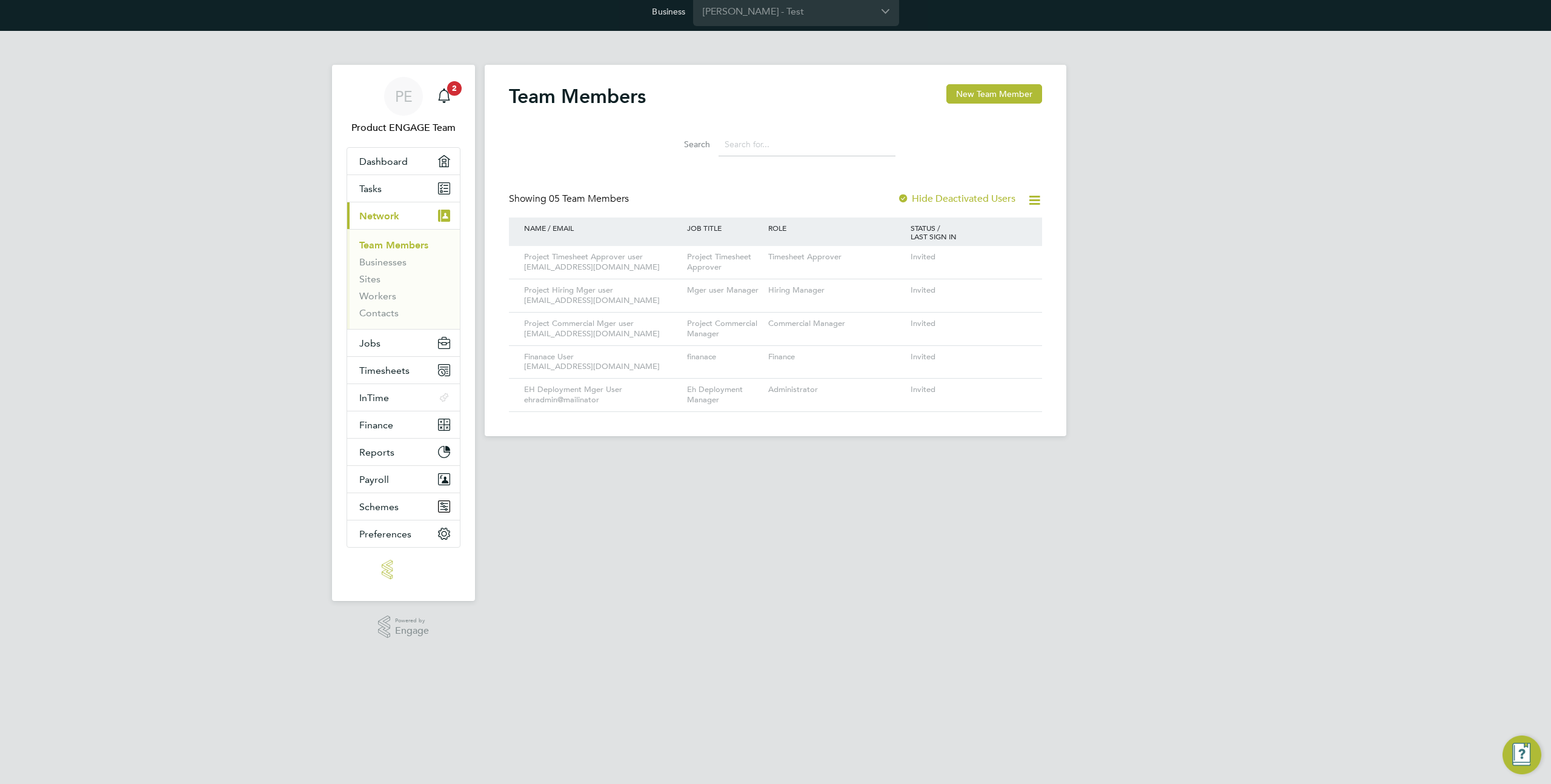
scroll to position [0, 0]
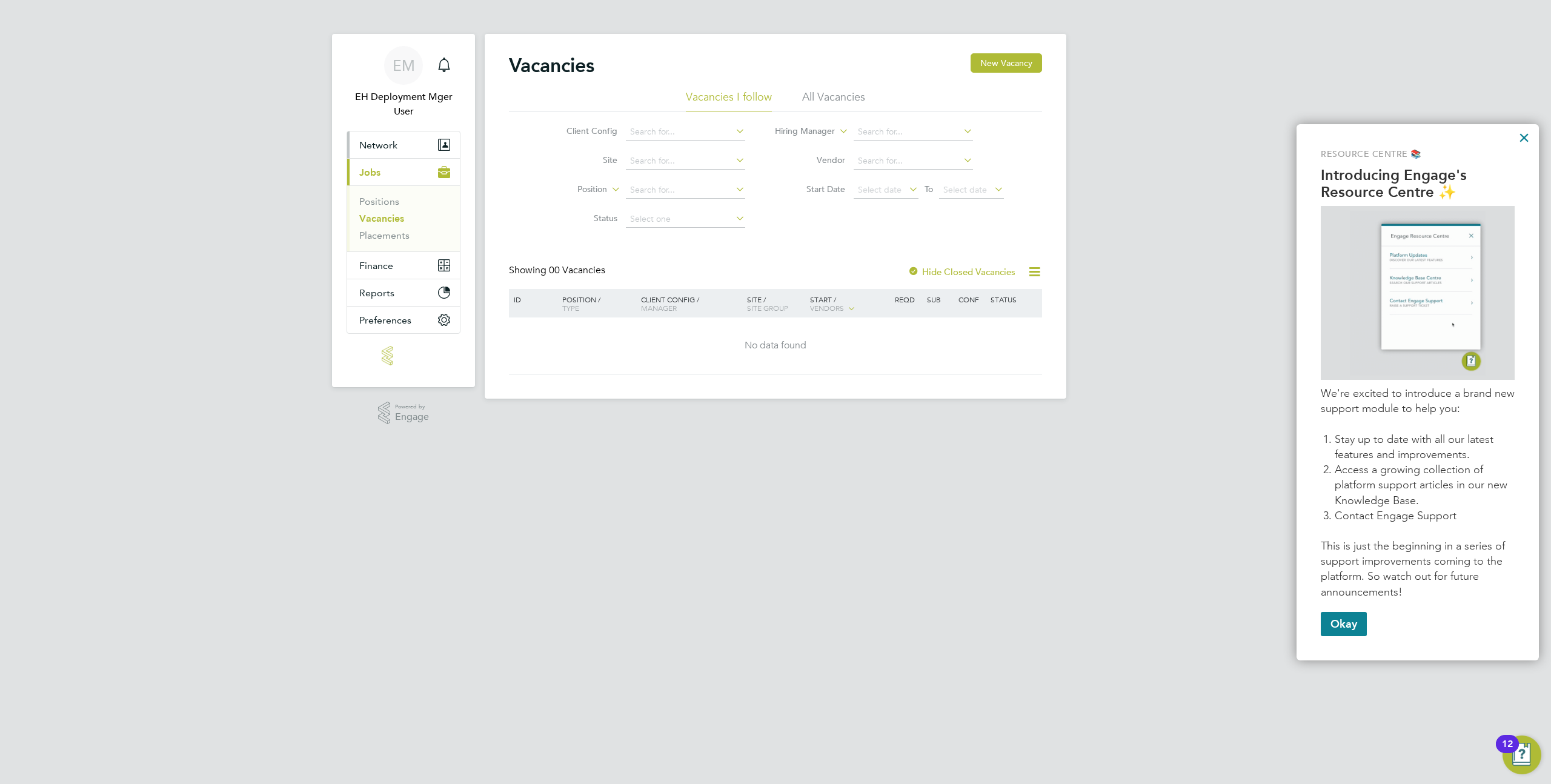
click at [382, 152] on button "Network" at bounding box center [403, 145] width 112 height 27
click at [386, 176] on link "Team Members" at bounding box center [393, 173] width 68 height 11
click at [397, 142] on span "Network" at bounding box center [378, 144] width 38 height 11
click at [394, 175] on link "Team Members" at bounding box center [393, 173] width 68 height 11
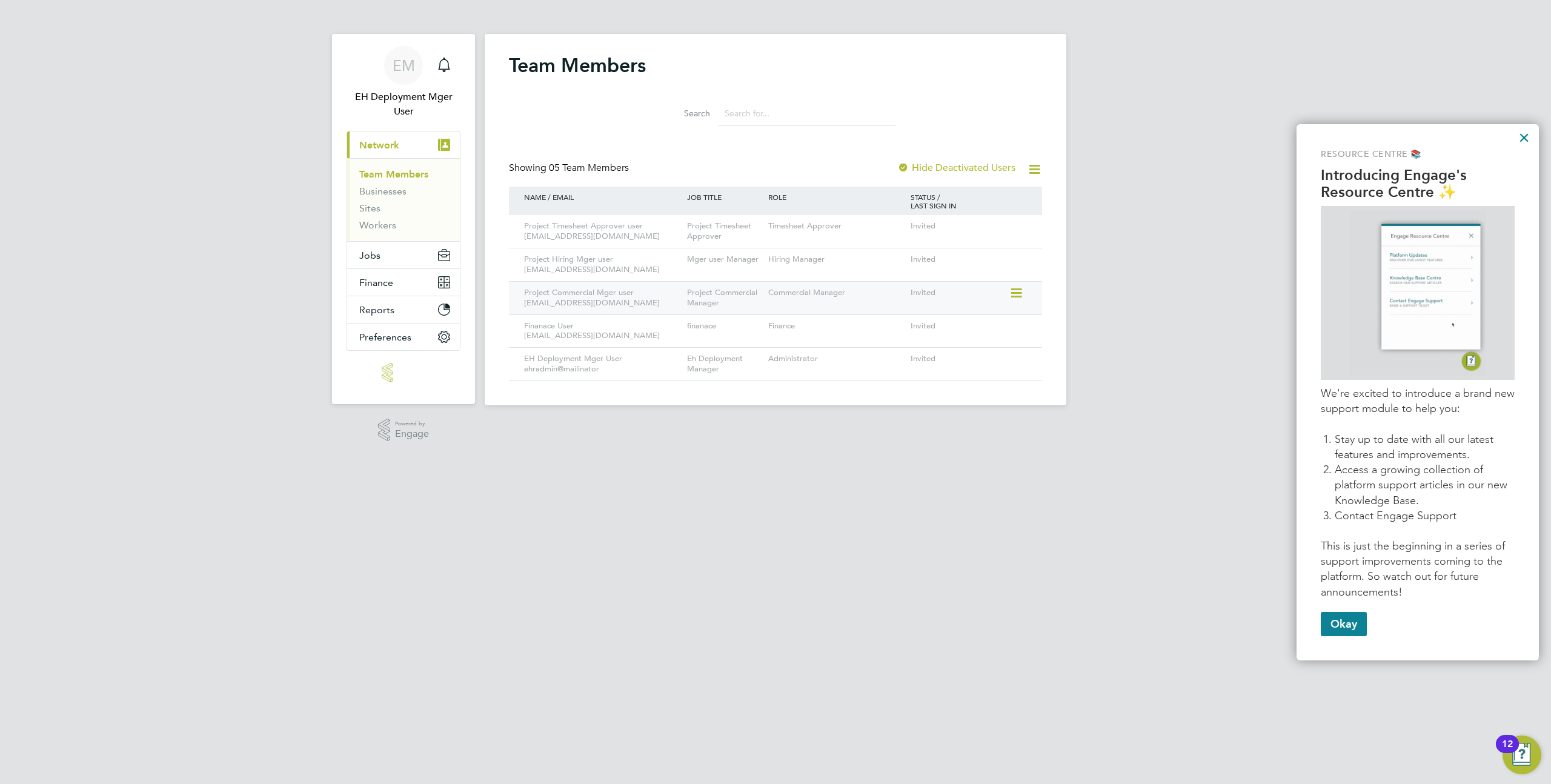
click at [1013, 293] on icon at bounding box center [1016, 293] width 12 height 15
click at [1157, 286] on div "EM EH Deployment Mger User Notifications Applications: Current page: Network Te…" at bounding box center [776, 212] width 1551 height 425
click at [1017, 324] on icon at bounding box center [1016, 326] width 12 height 15
